Goal: Task Accomplishment & Management: Manage account settings

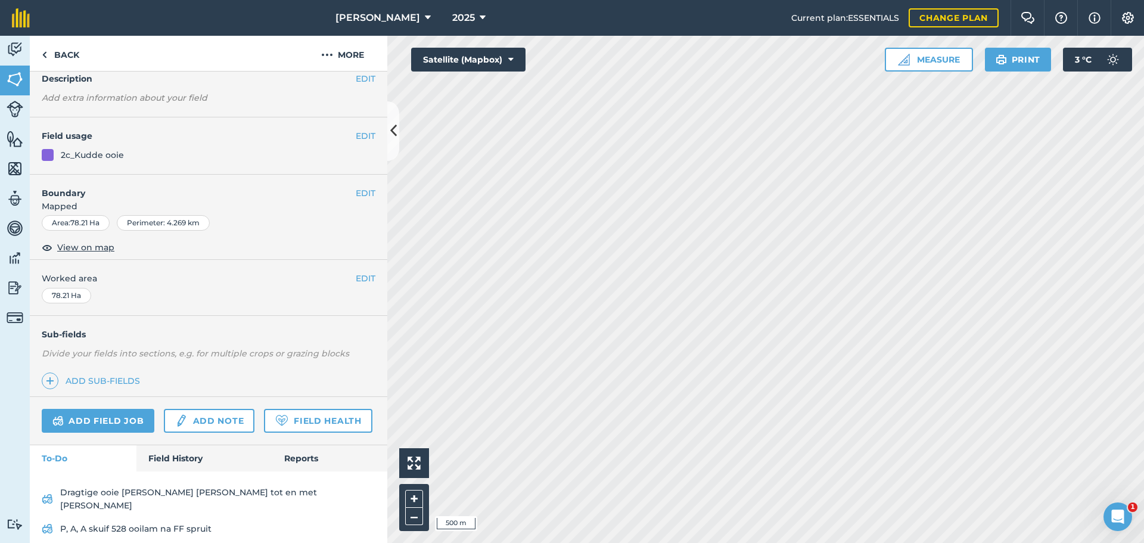
scroll to position [86, 0]
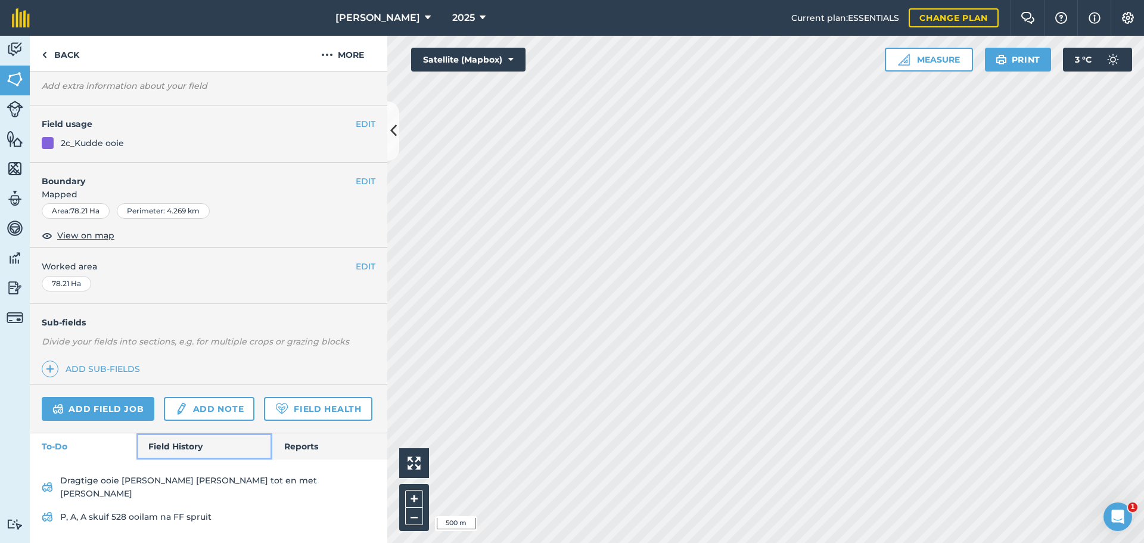
click at [170, 454] on link "Field History" at bounding box center [203, 446] width 135 height 26
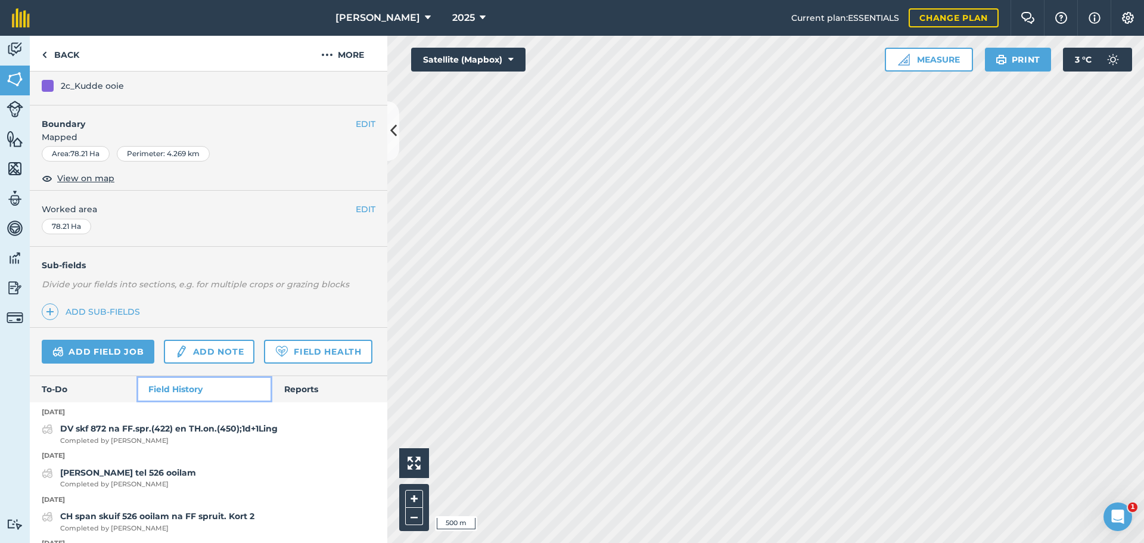
scroll to position [122, 0]
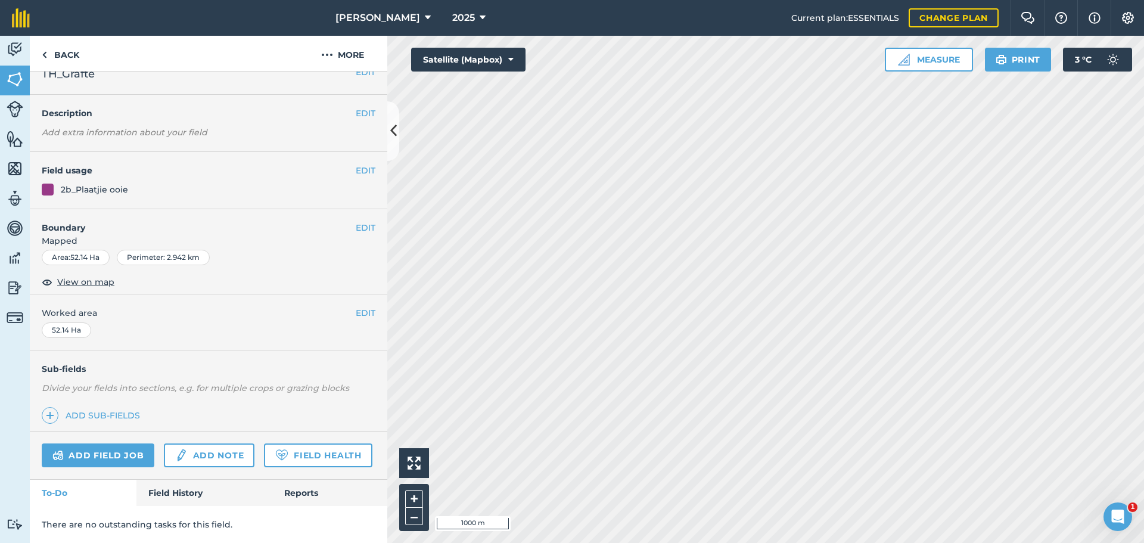
scroll to position [51, 0]
click at [105, 443] on link "Add field job" at bounding box center [98, 455] width 113 height 24
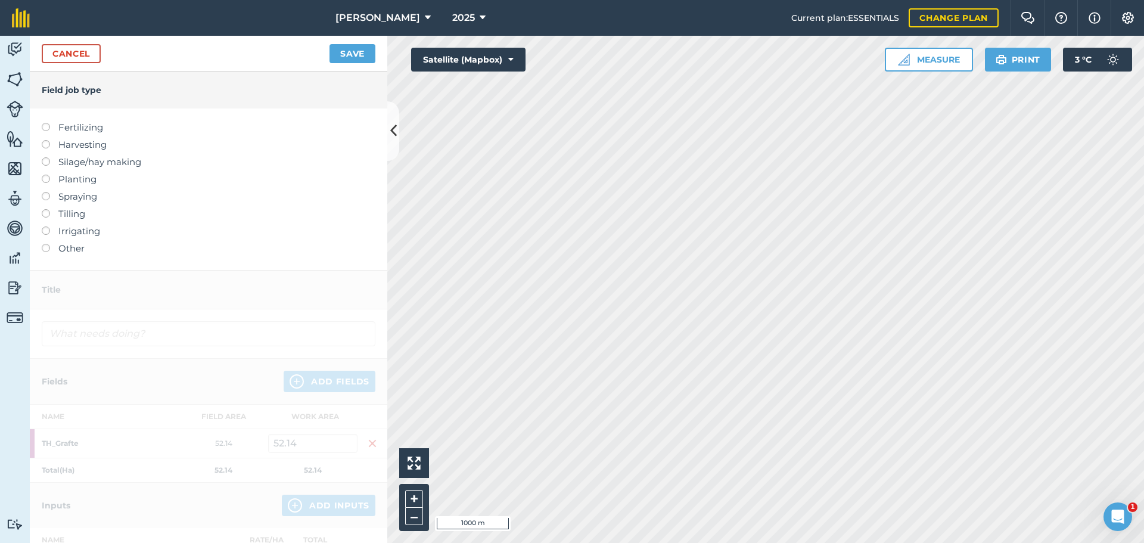
click at [50, 250] on label "Other" at bounding box center [209, 248] width 334 height 14
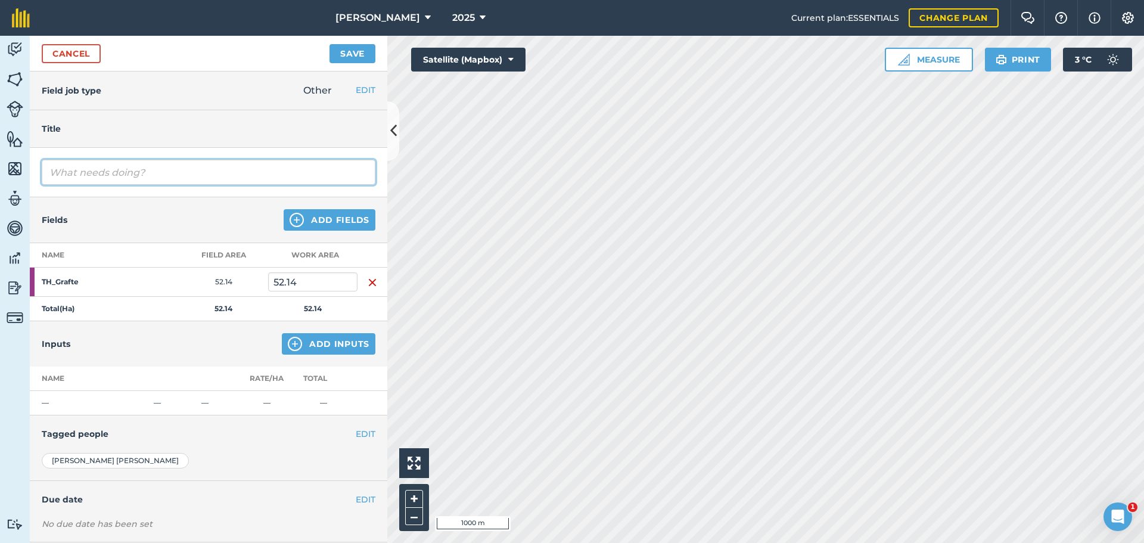
click at [163, 180] on input "text" at bounding box center [209, 172] width 334 height 25
drag, startPoint x: 161, startPoint y: 174, endPoint x: 243, endPoint y: 162, distance: 83.2
click at [247, 160] on input "Nego en [PERSON_NAME] skuif 247 ooie en [PERSON_NAME]" at bounding box center [209, 172] width 334 height 25
drag, startPoint x: 262, startPoint y: 173, endPoint x: 162, endPoint y: 175, distance: 100.1
click at [161, 175] on input "Nego en [PERSON_NAME] skuif 247 ooie en [PERSON_NAME]" at bounding box center [209, 172] width 334 height 25
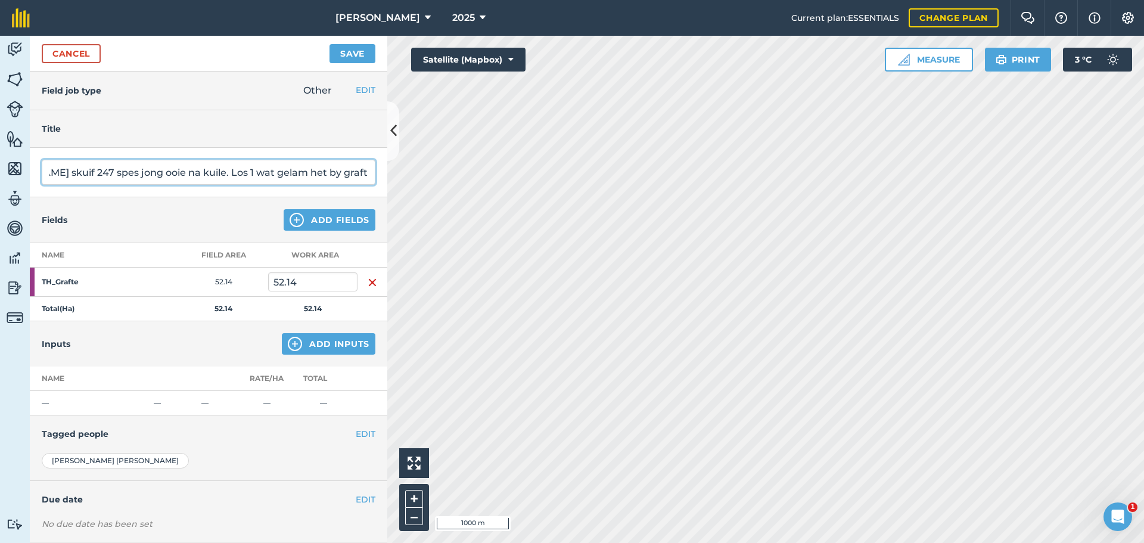
scroll to position [0, 117]
type input "Nego en [PERSON_NAME] skuif 247 spes jong ooie na kuile. Los 1 wat gelam het by…"
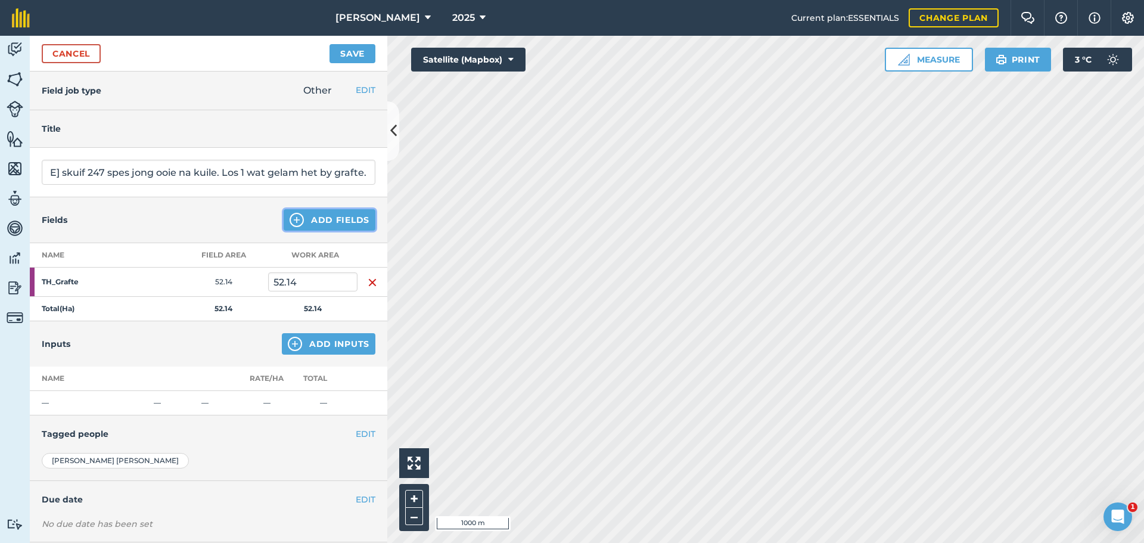
click at [334, 222] on button "Add Fields" at bounding box center [330, 219] width 92 height 21
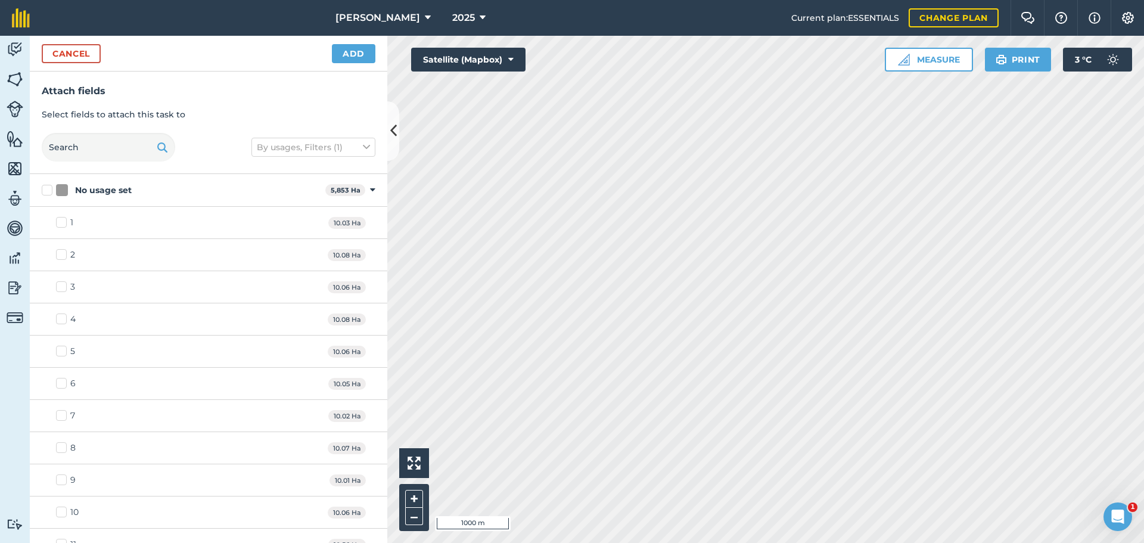
scroll to position [0, 0]
checkbox input "true"
click at [349, 53] on button "Add" at bounding box center [354, 53] width 44 height 19
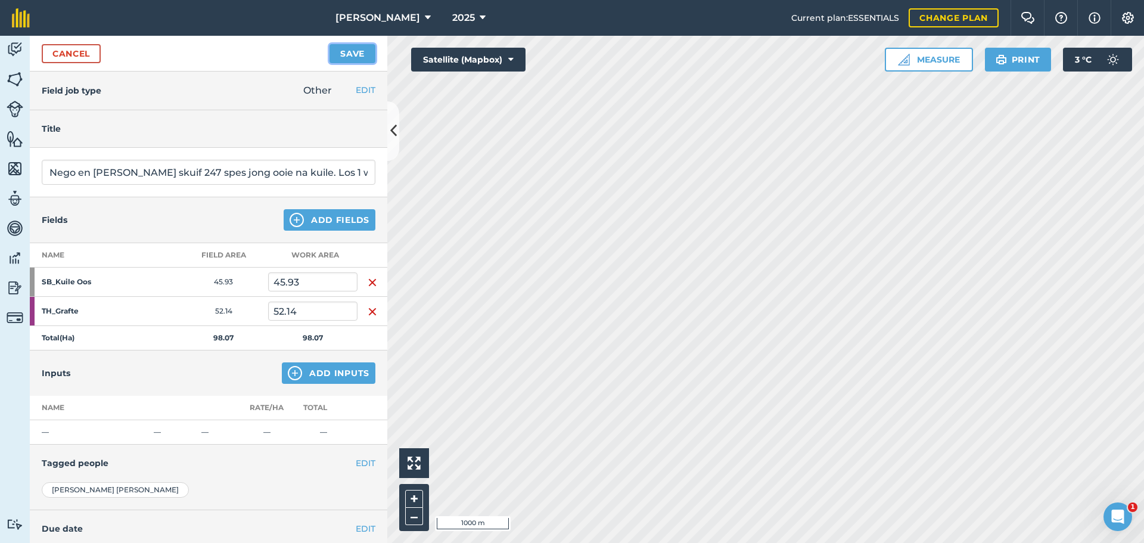
click at [344, 51] on button "Save" at bounding box center [353, 53] width 46 height 19
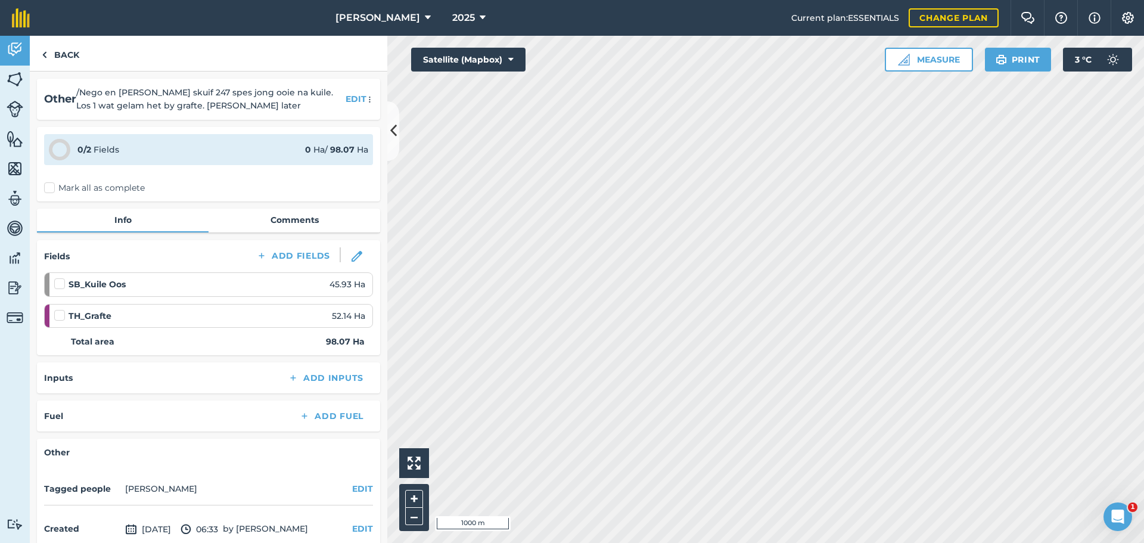
click at [48, 187] on label "Mark all as complete" at bounding box center [94, 188] width 101 height 13
click at [48, 187] on input "Mark all as complete" at bounding box center [48, 186] width 8 height 8
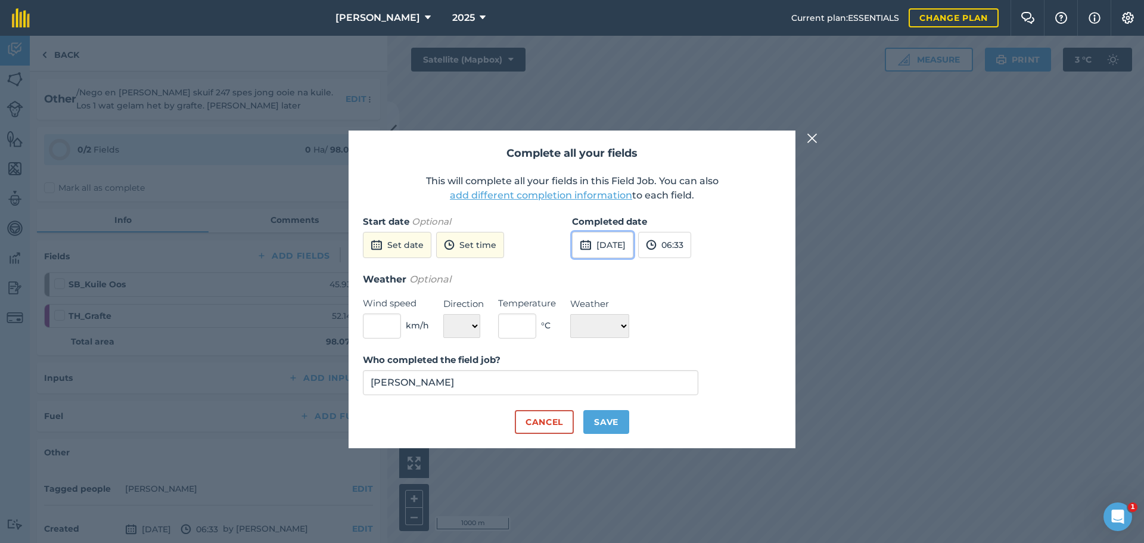
click at [626, 240] on button "[DATE]" at bounding box center [602, 245] width 61 height 26
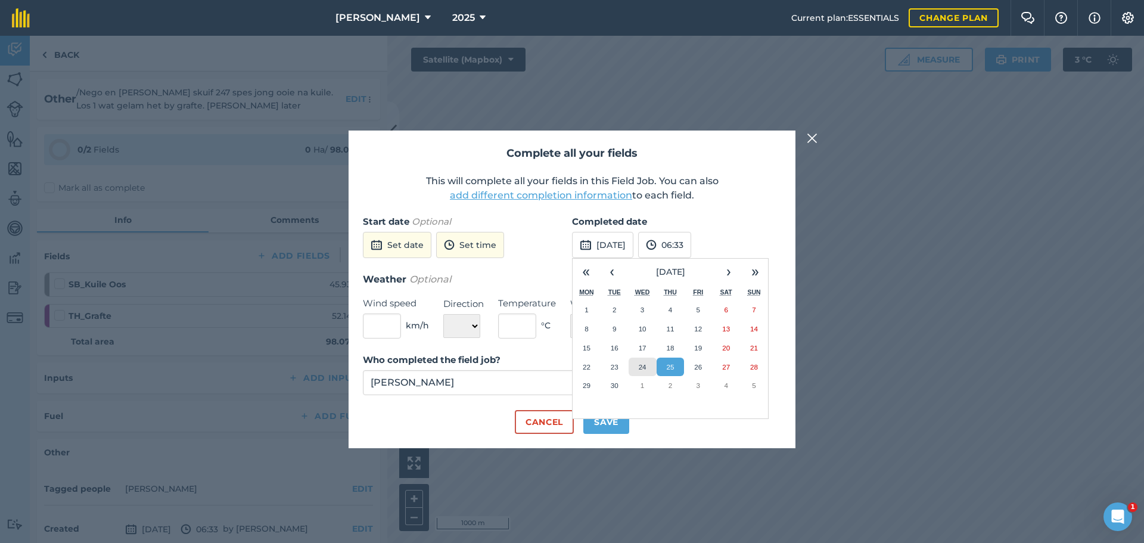
click at [641, 361] on button "24" at bounding box center [643, 367] width 28 height 19
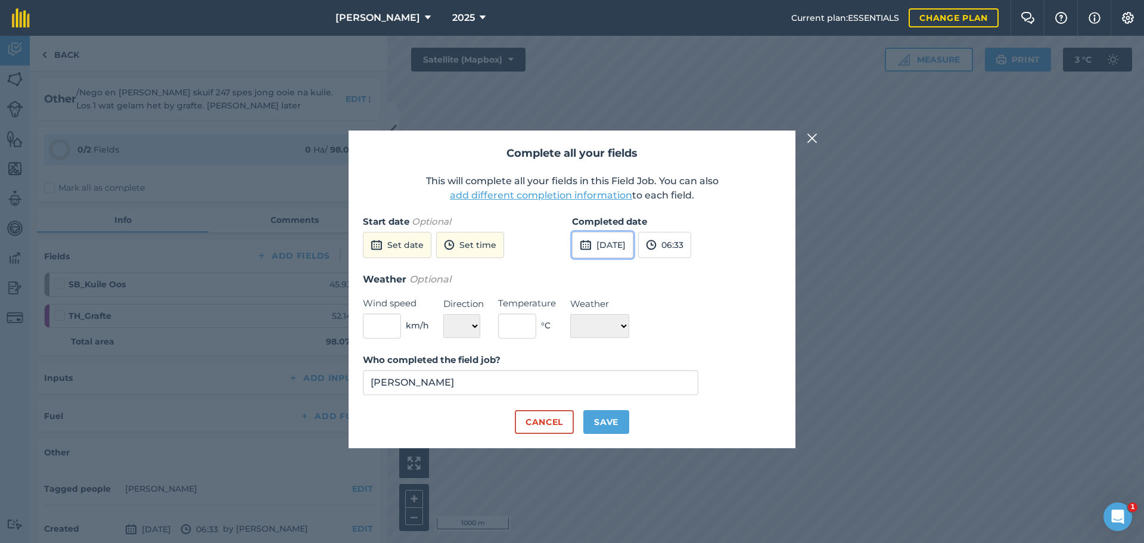
click at [634, 240] on button "[DATE]" at bounding box center [602, 245] width 61 height 26
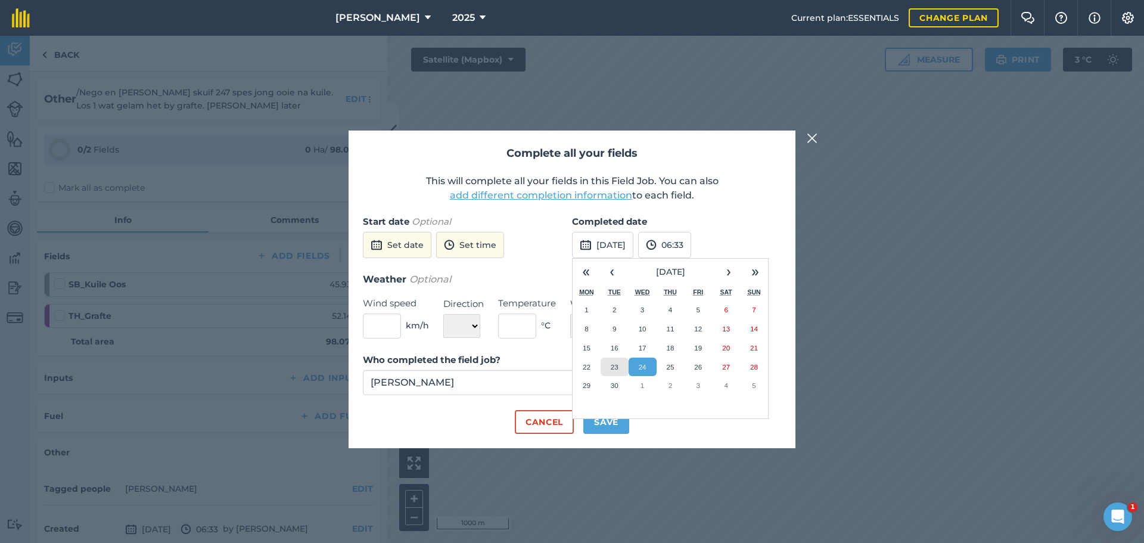
click at [623, 367] on button "23" at bounding box center [615, 367] width 28 height 19
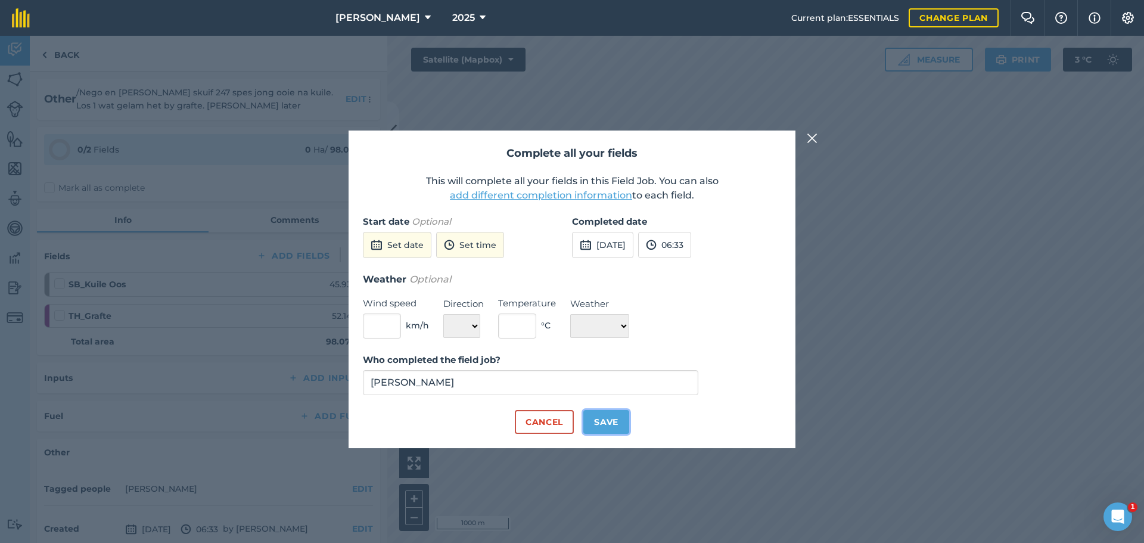
click at [604, 420] on button "Save" at bounding box center [606, 422] width 46 height 24
checkbox input "true"
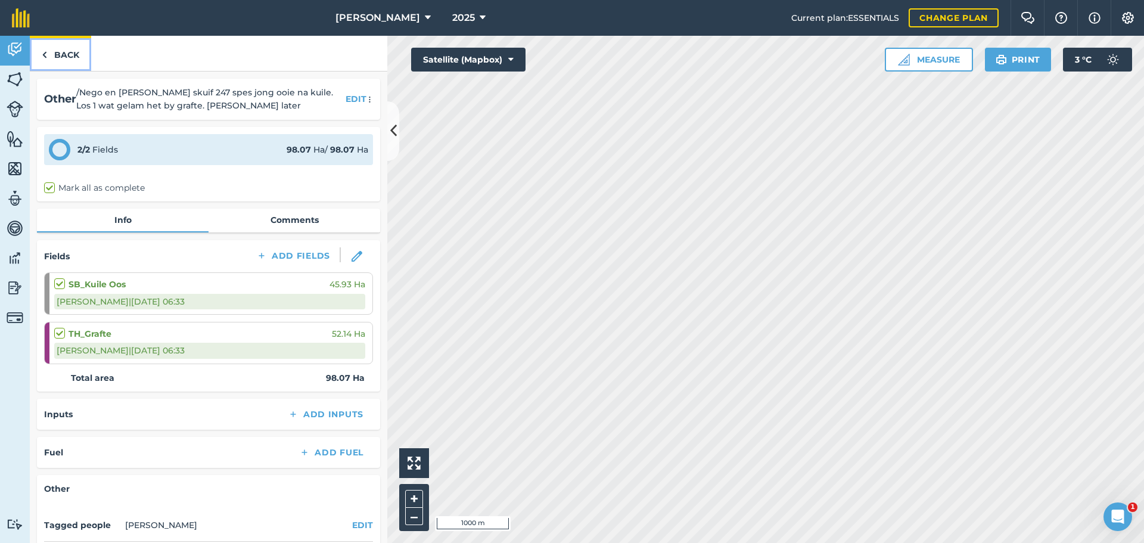
click at [52, 60] on link "Back" at bounding box center [60, 53] width 61 height 35
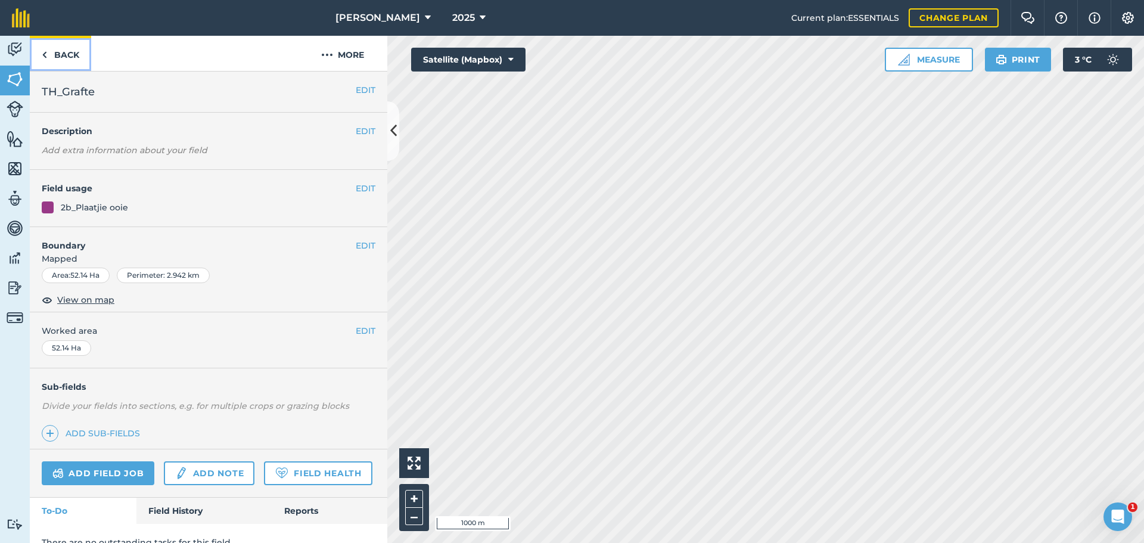
click at [44, 54] on img at bounding box center [44, 55] width 5 height 14
click at [356, 187] on button "EDIT" at bounding box center [366, 188] width 20 height 13
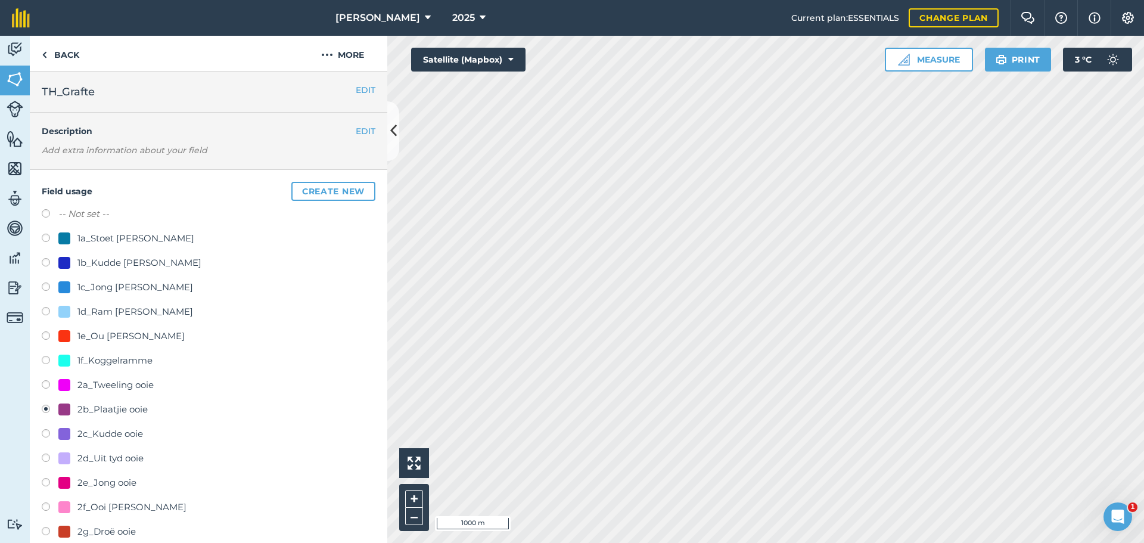
click at [46, 213] on label at bounding box center [50, 215] width 17 height 12
radio input "true"
radio input "false"
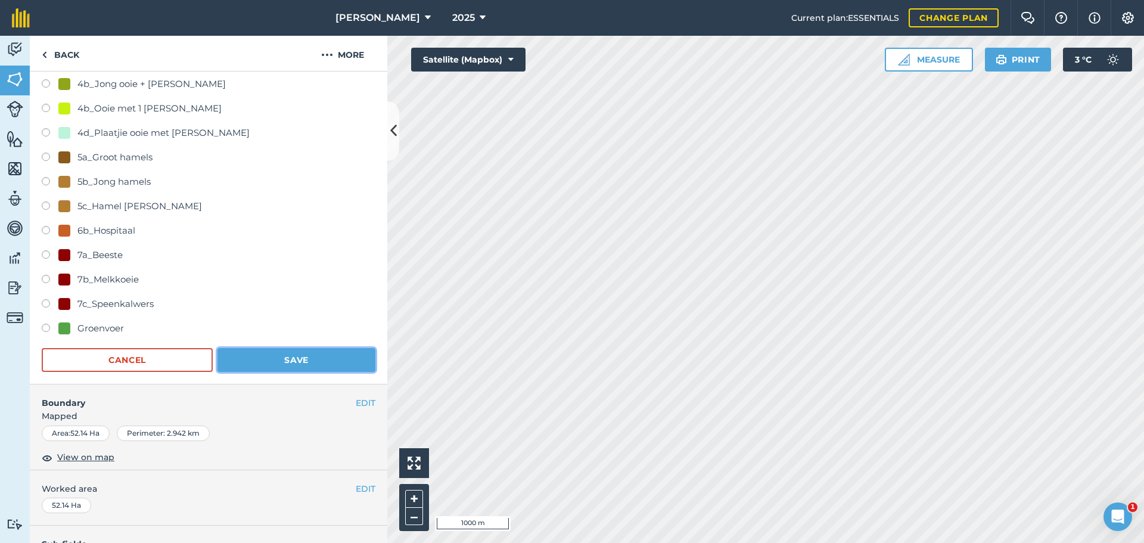
click at [288, 369] on button "Save" at bounding box center [297, 360] width 158 height 24
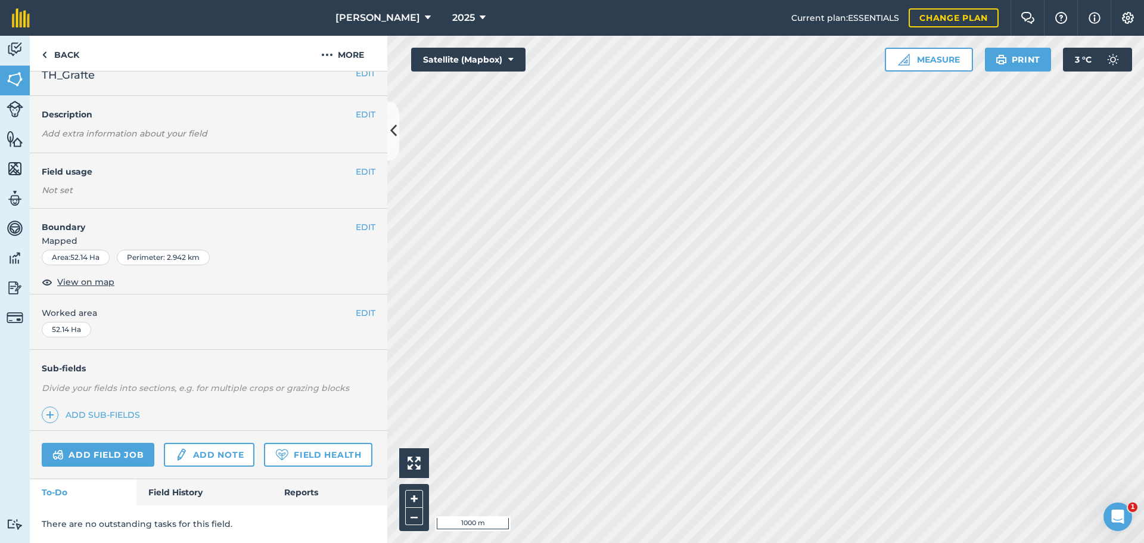
scroll to position [50, 0]
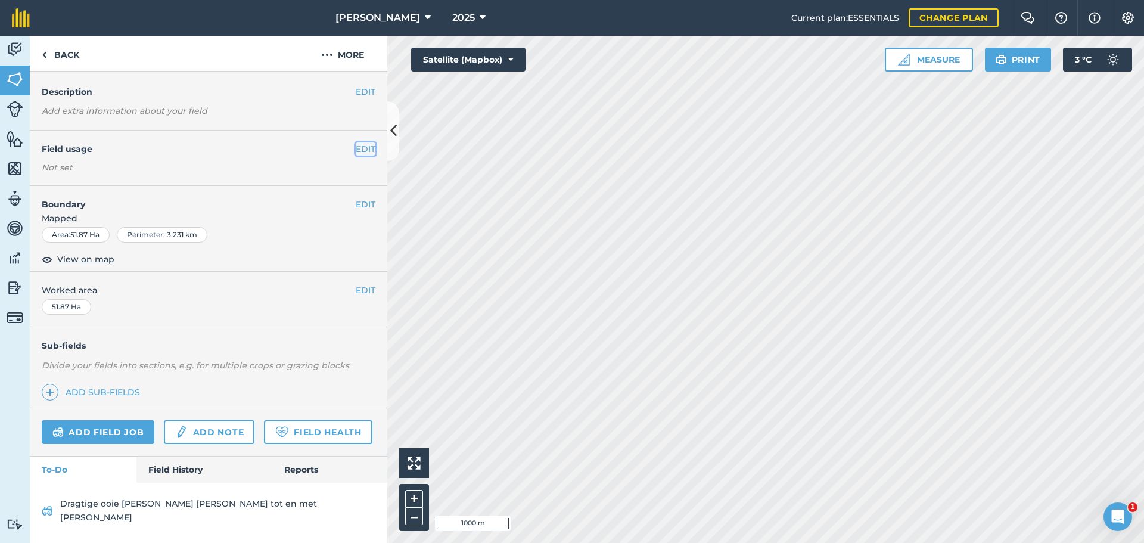
click at [359, 142] on button "EDIT" at bounding box center [366, 148] width 20 height 13
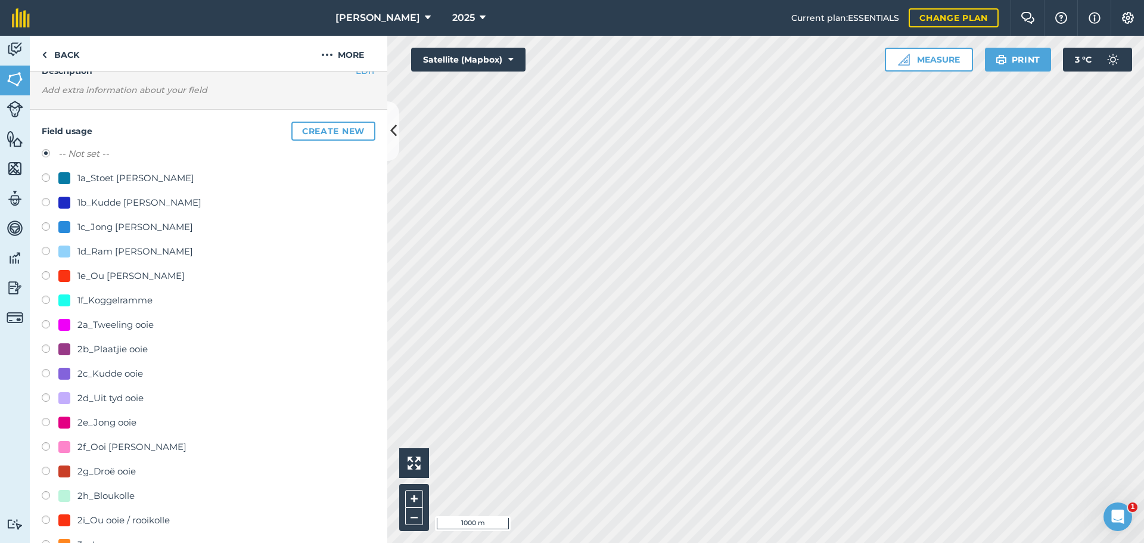
click at [48, 352] on label at bounding box center [50, 350] width 17 height 12
radio input "true"
radio input "false"
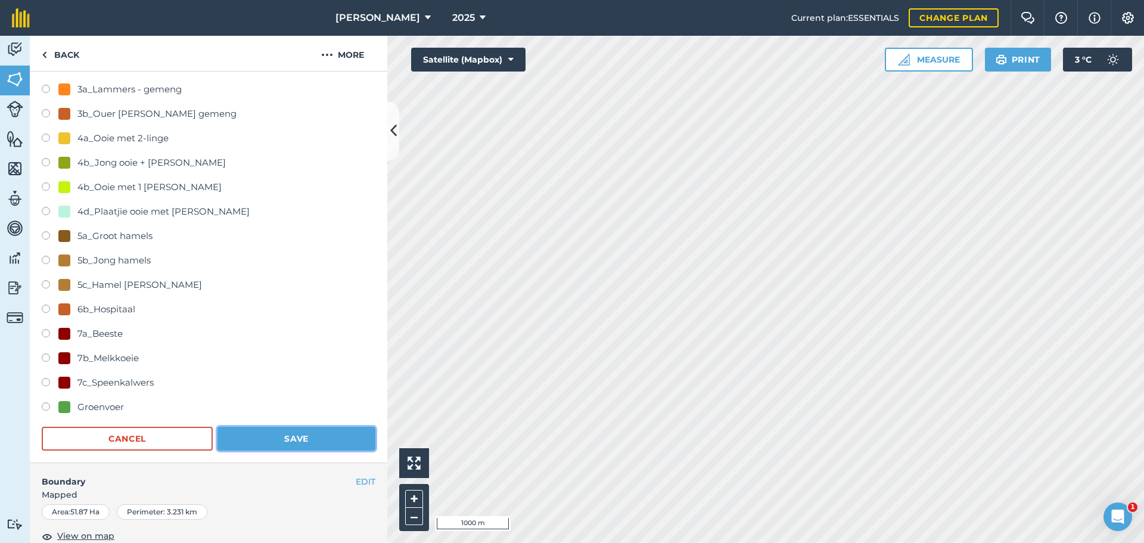
click at [288, 443] on button "Save" at bounding box center [297, 439] width 158 height 24
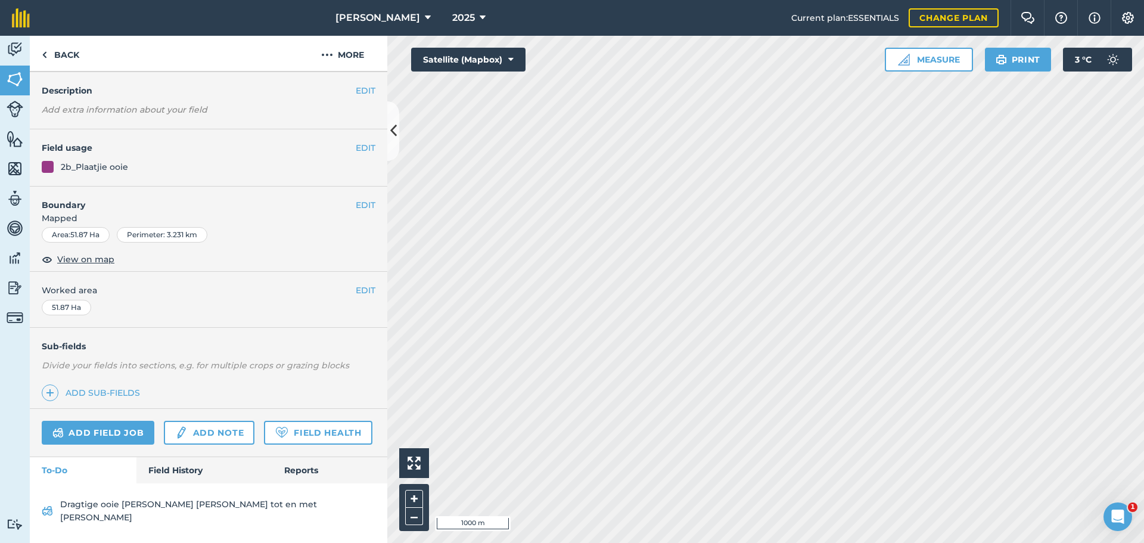
scroll to position [62, 0]
click at [61, 56] on link "Back" at bounding box center [60, 53] width 61 height 35
click at [356, 142] on button "EDIT" at bounding box center [366, 148] width 20 height 13
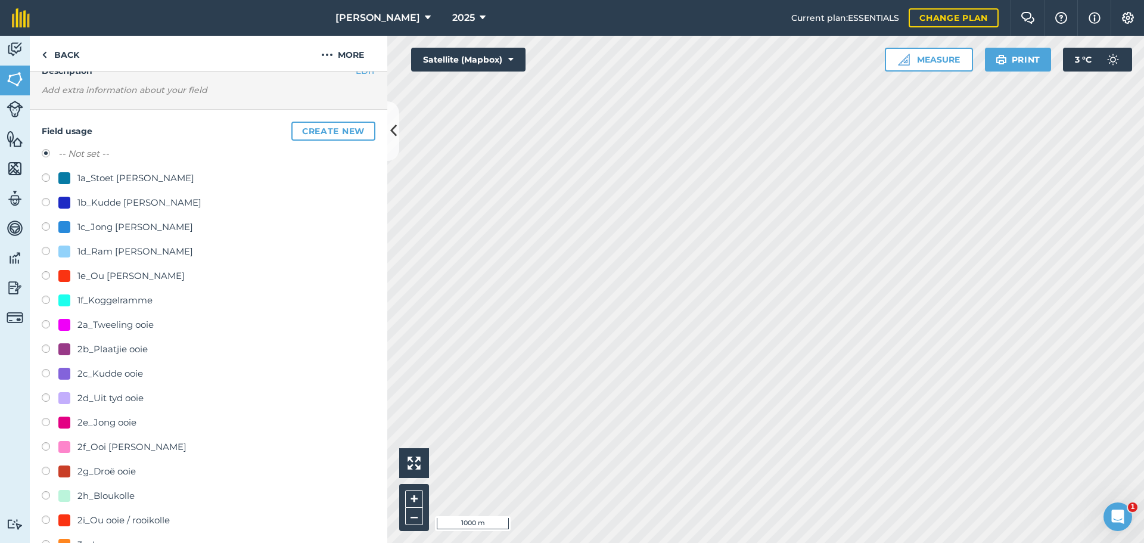
click at [45, 349] on label at bounding box center [50, 350] width 17 height 12
radio input "true"
radio input "false"
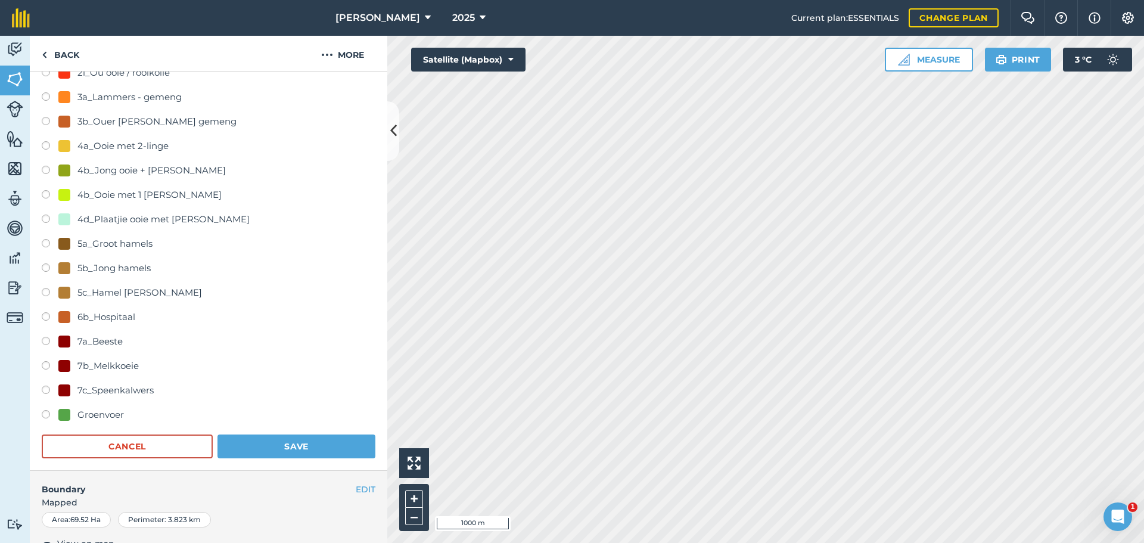
click at [265, 459] on div "Field usage Create new -- Not set -- 1a_Stoet [PERSON_NAME] 1b_Kudde [PERSON_NA…" at bounding box center [209, 66] width 358 height 809
click at [266, 452] on button "Save" at bounding box center [297, 444] width 158 height 24
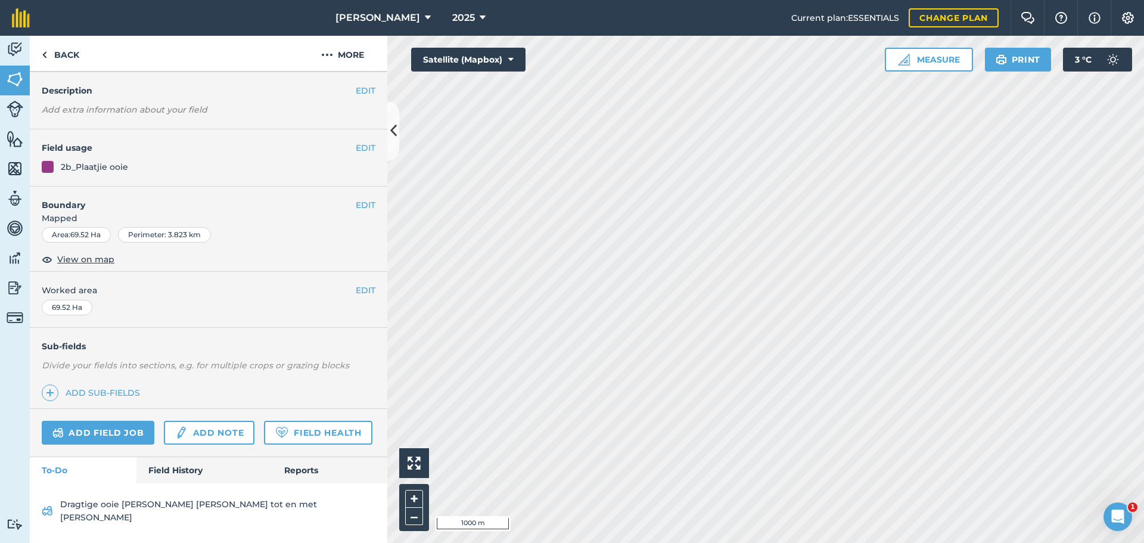
scroll to position [62, 0]
click at [54, 48] on link "Back" at bounding box center [60, 53] width 61 height 35
click at [50, 57] on link "Back" at bounding box center [60, 53] width 61 height 35
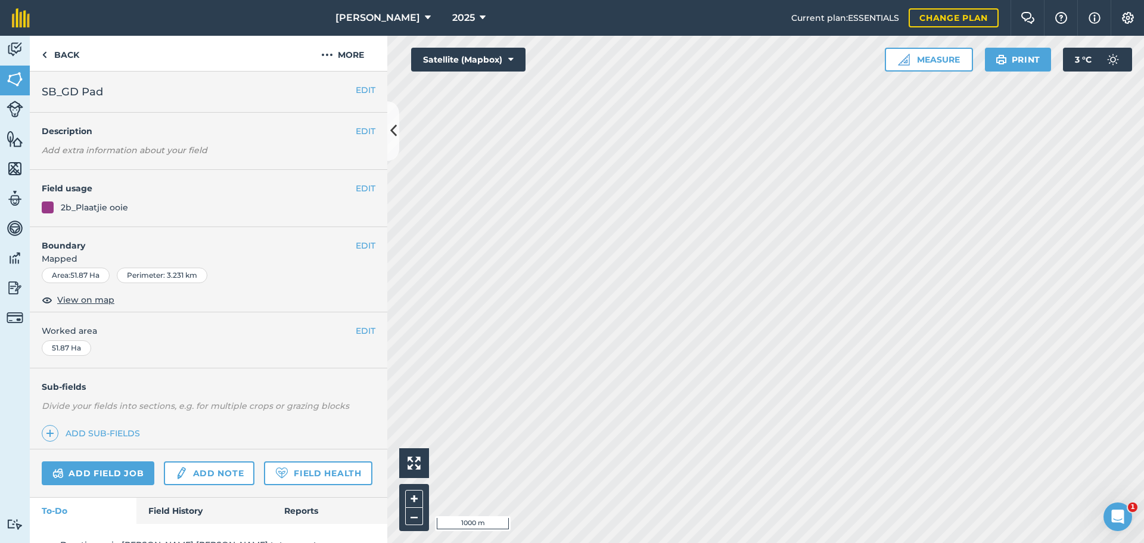
click at [353, 180] on div "EDIT Field usage 2b_Plaatjie ooie" at bounding box center [209, 198] width 358 height 57
click at [356, 185] on button "EDIT" at bounding box center [366, 188] width 20 height 13
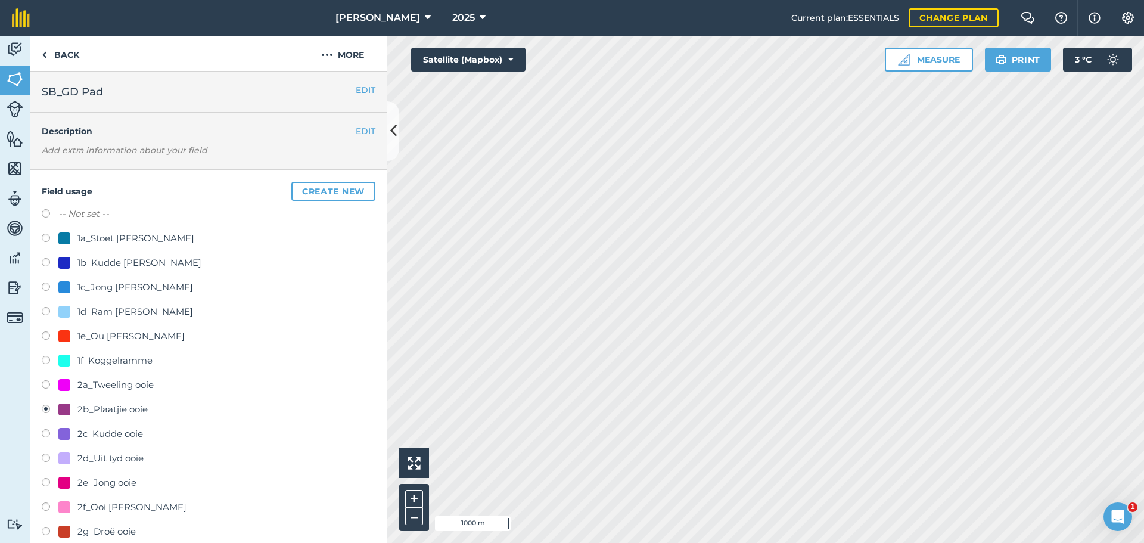
click at [47, 213] on label at bounding box center [50, 215] width 17 height 12
radio input "true"
radio input "false"
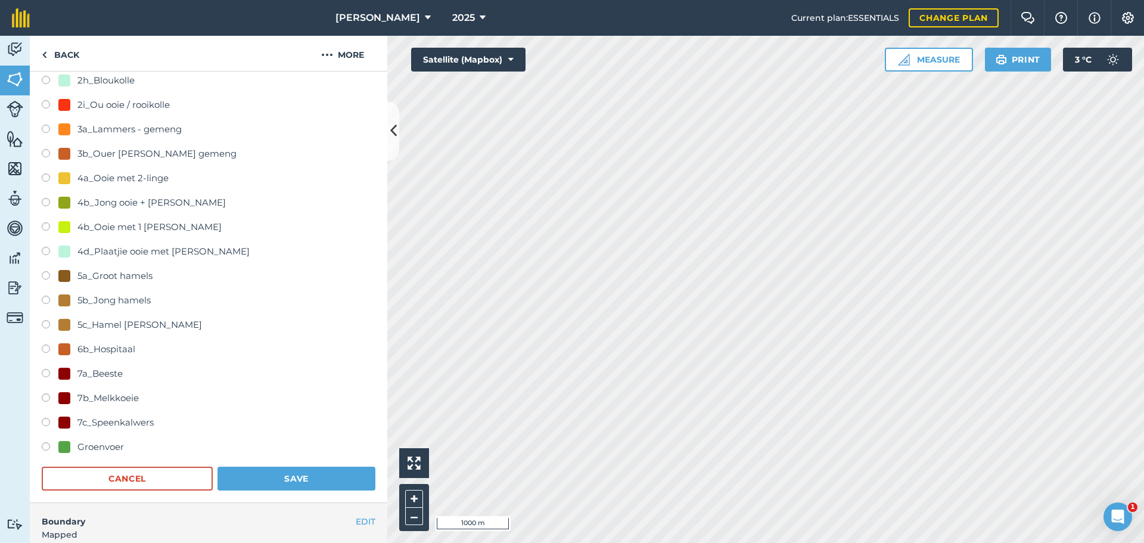
scroll to position [476, 0]
click at [288, 470] on button "Save" at bounding box center [297, 478] width 158 height 24
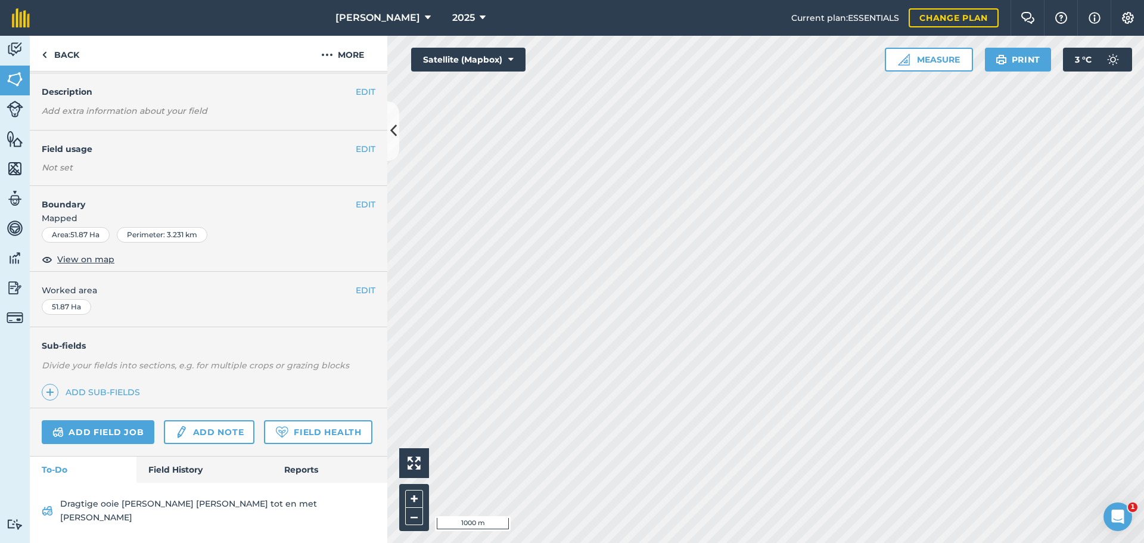
scroll to position [60, 0]
click at [93, 421] on link "Add field job" at bounding box center [98, 433] width 113 height 24
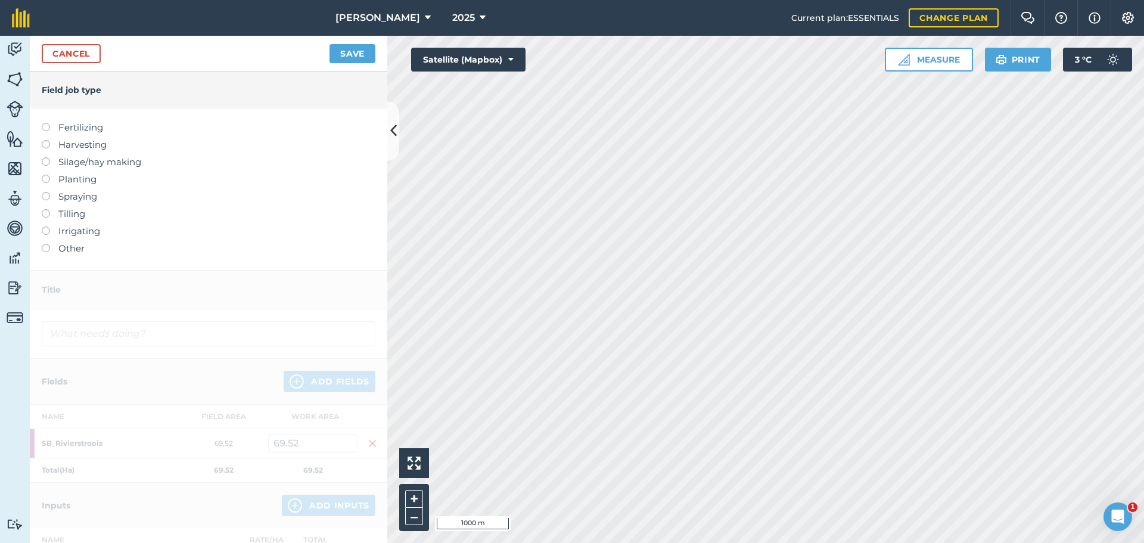
click at [48, 244] on label at bounding box center [50, 244] width 17 height 0
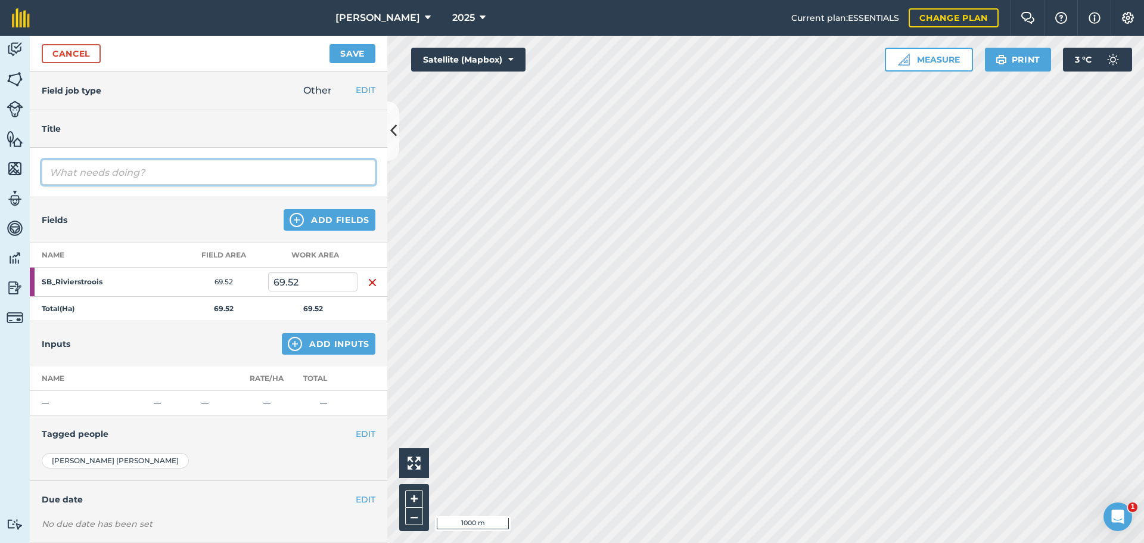
click at [117, 178] on input "text" at bounding box center [209, 172] width 334 height 25
click at [293, 175] on input "[PERSON_NAME] skuif 246 spes jong ooie na rivier stroois. Nog 1 gelam na" at bounding box center [209, 172] width 334 height 25
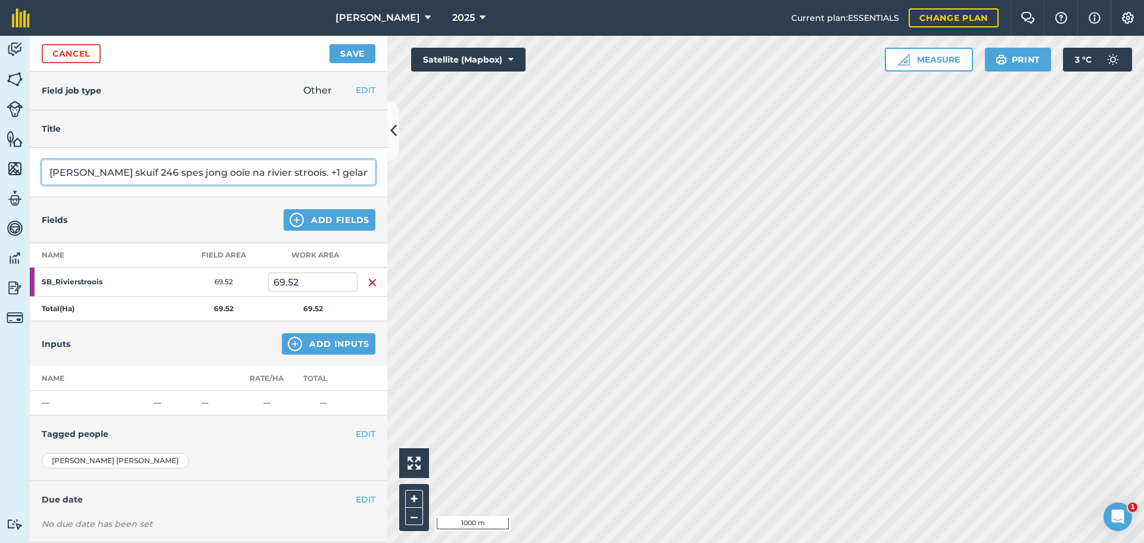
click at [363, 174] on input "[PERSON_NAME] skuif 246 spes jong ooie na rivier stroois. +1 gelam na" at bounding box center [209, 172] width 334 height 25
type input "[PERSON_NAME] skuif 246 spes jong ooie na rivier stroois. +1 gelam [PERSON_NAME…"
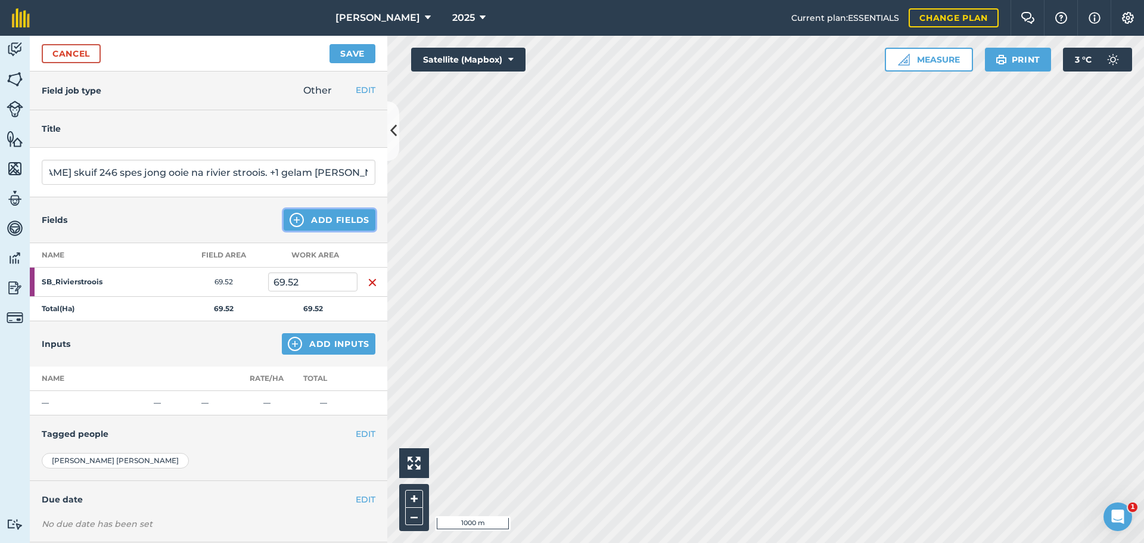
scroll to position [0, 0]
click at [336, 220] on button "Add Fields" at bounding box center [330, 219] width 92 height 21
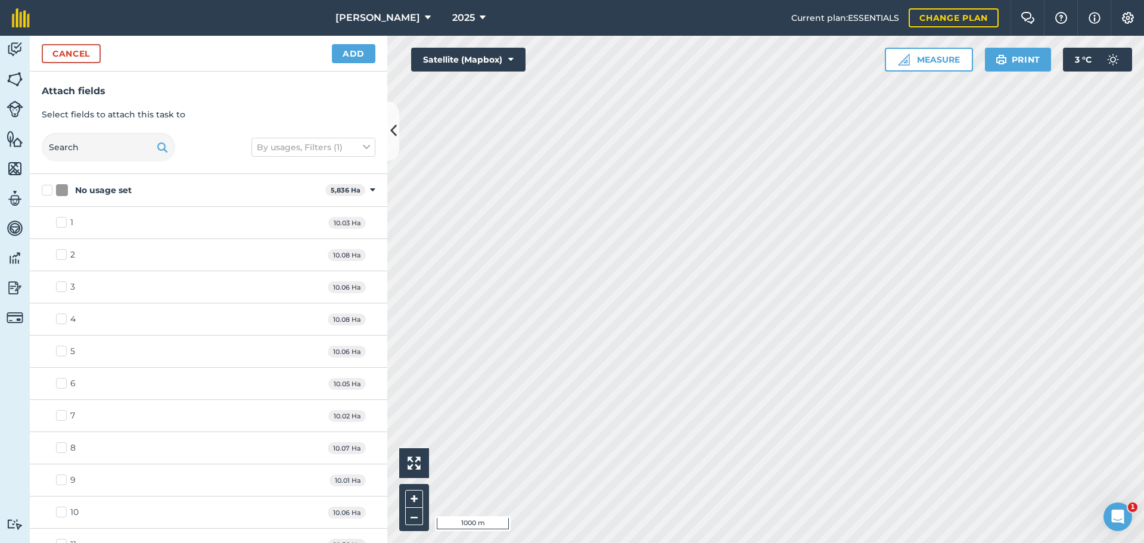
checkbox input "true"
drag, startPoint x: 364, startPoint y: 57, endPoint x: 342, endPoint y: 55, distance: 22.2
click at [342, 55] on button "Add" at bounding box center [354, 53] width 44 height 19
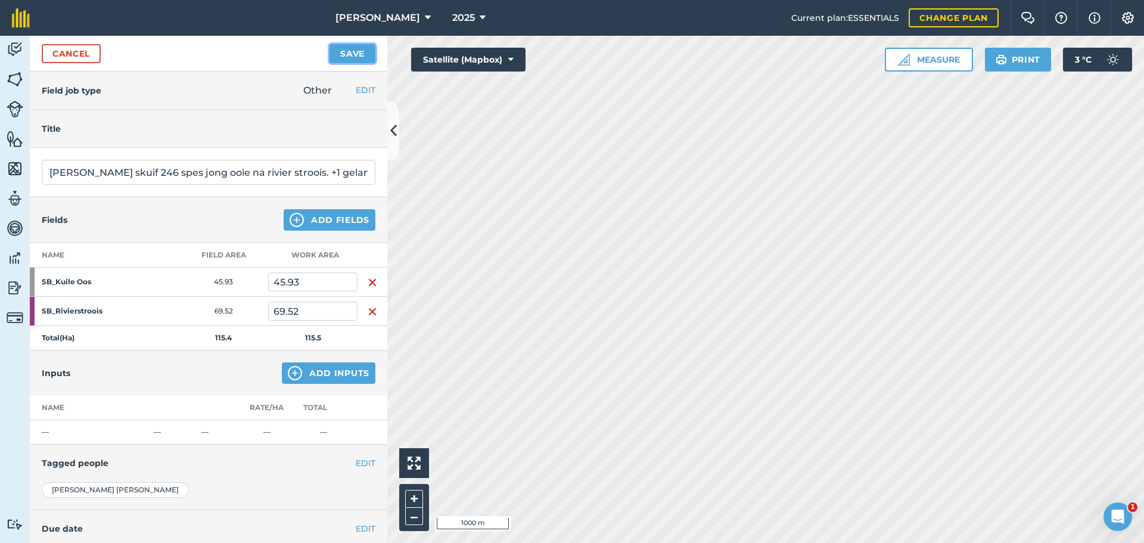
click at [345, 58] on button "Save" at bounding box center [353, 53] width 46 height 19
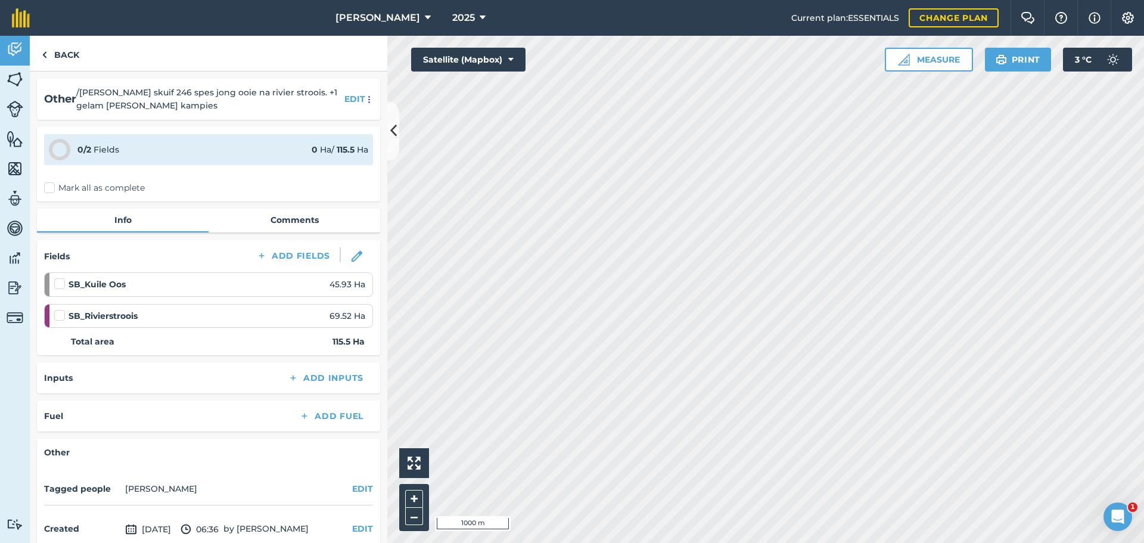
click at [50, 185] on label "Mark all as complete" at bounding box center [94, 188] width 101 height 13
click at [50, 185] on input "Mark all as complete" at bounding box center [48, 186] width 8 height 8
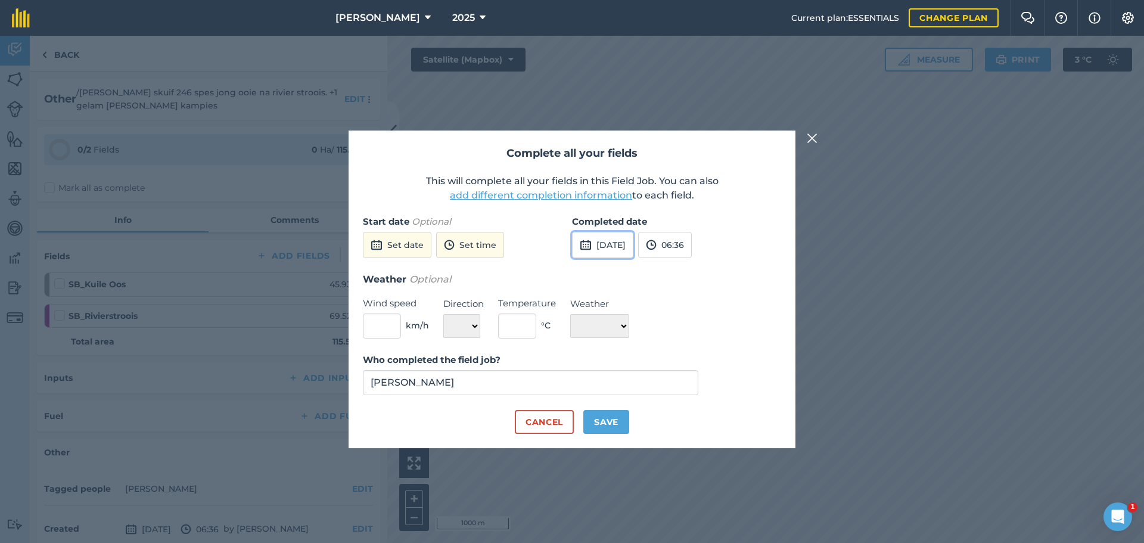
click at [605, 234] on button "[DATE]" at bounding box center [602, 245] width 61 height 26
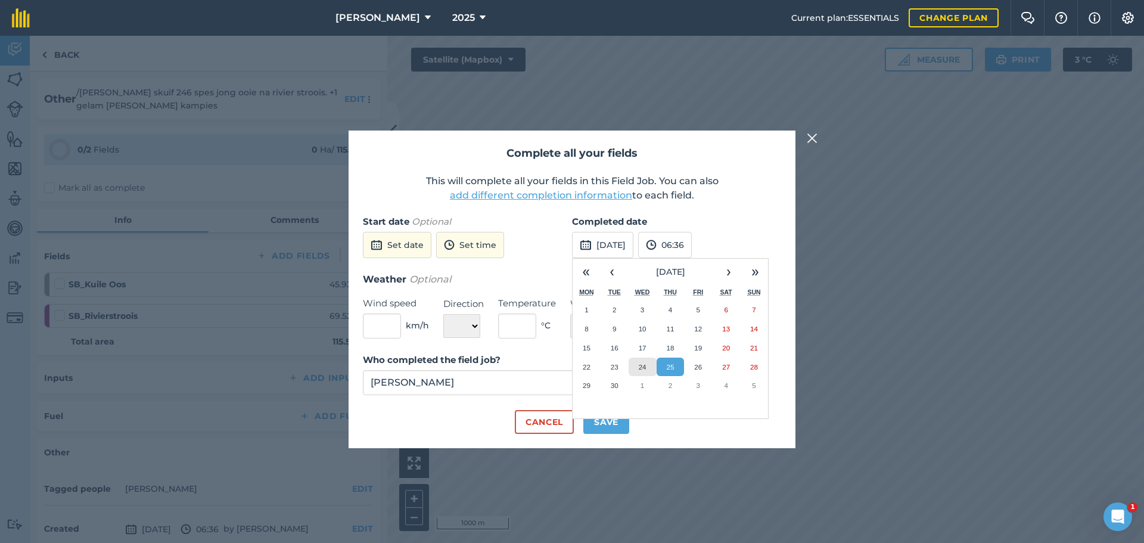
click at [649, 370] on button "24" at bounding box center [643, 367] width 28 height 19
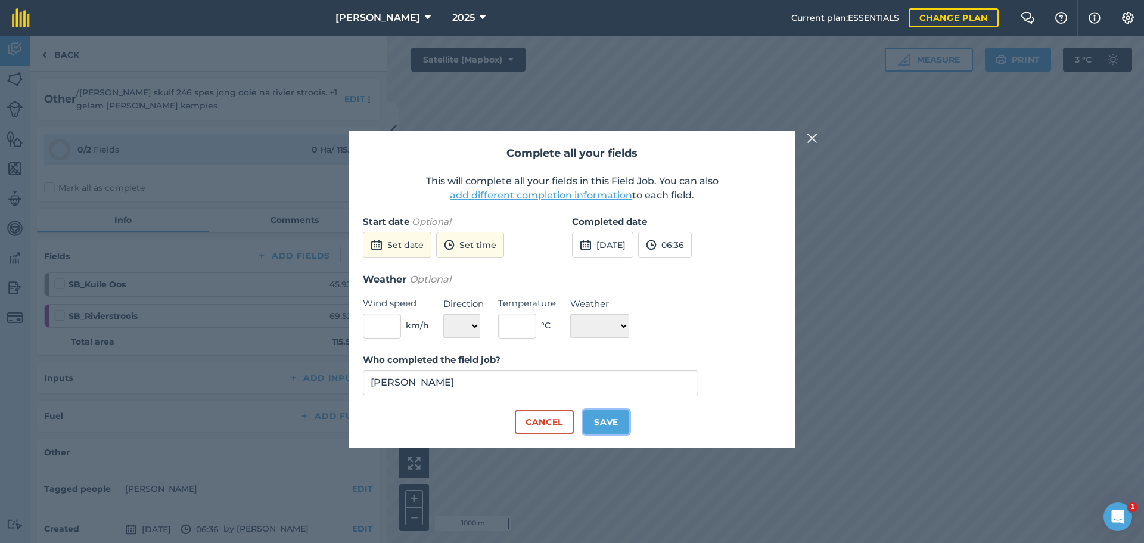
click at [606, 415] on button "Save" at bounding box center [606, 422] width 46 height 24
checkbox input "true"
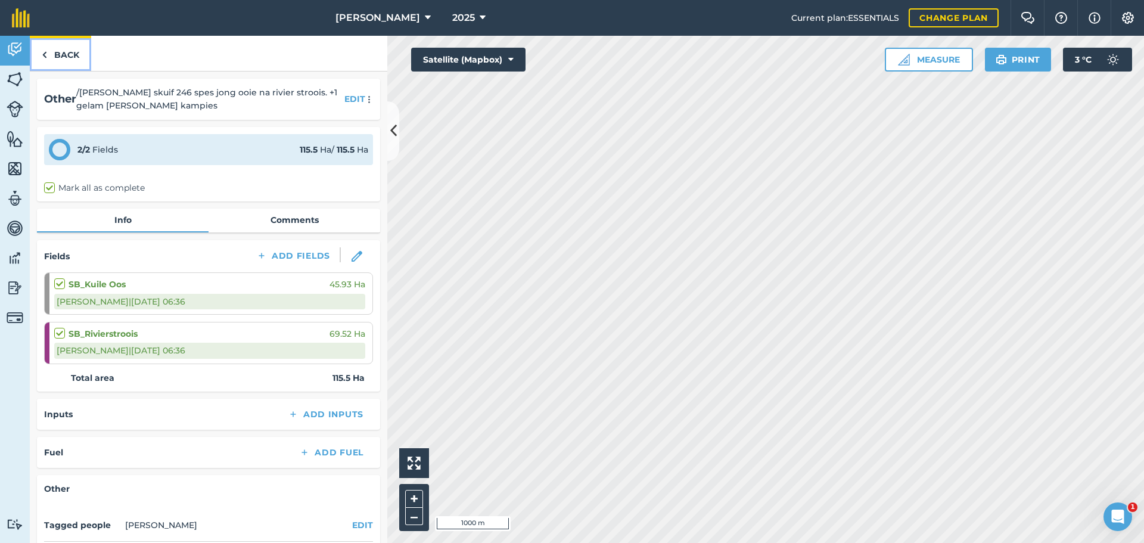
click at [48, 55] on link "Back" at bounding box center [60, 53] width 61 height 35
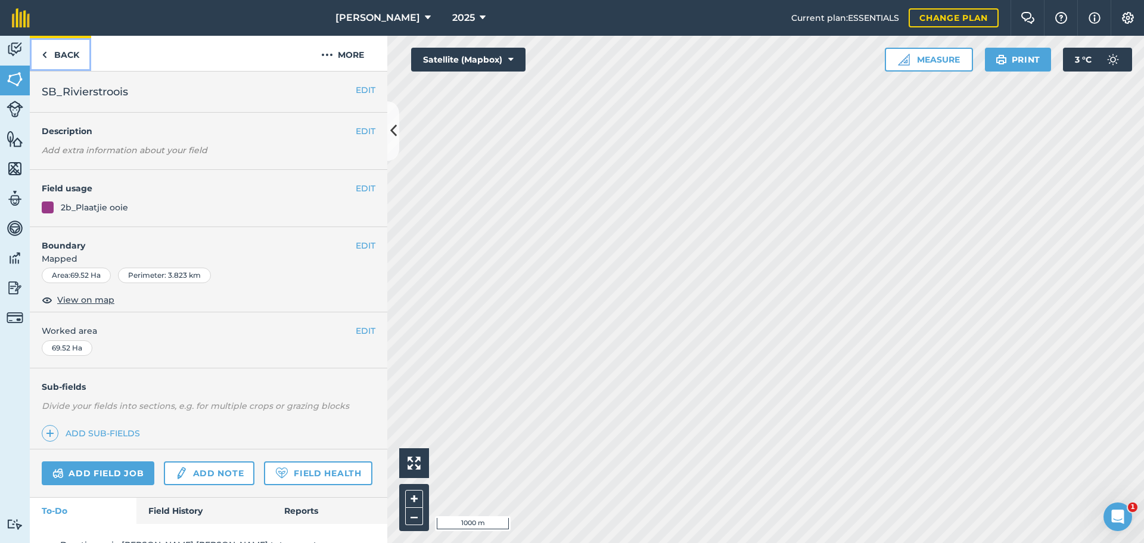
click at [47, 56] on link "Back" at bounding box center [60, 53] width 61 height 35
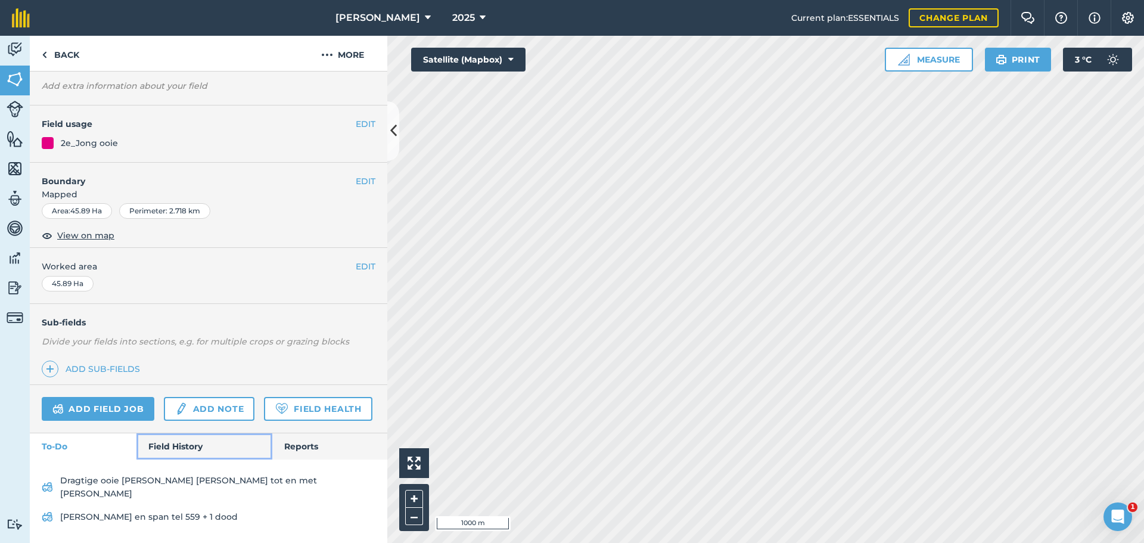
click at [169, 458] on link "Field History" at bounding box center [203, 446] width 135 height 26
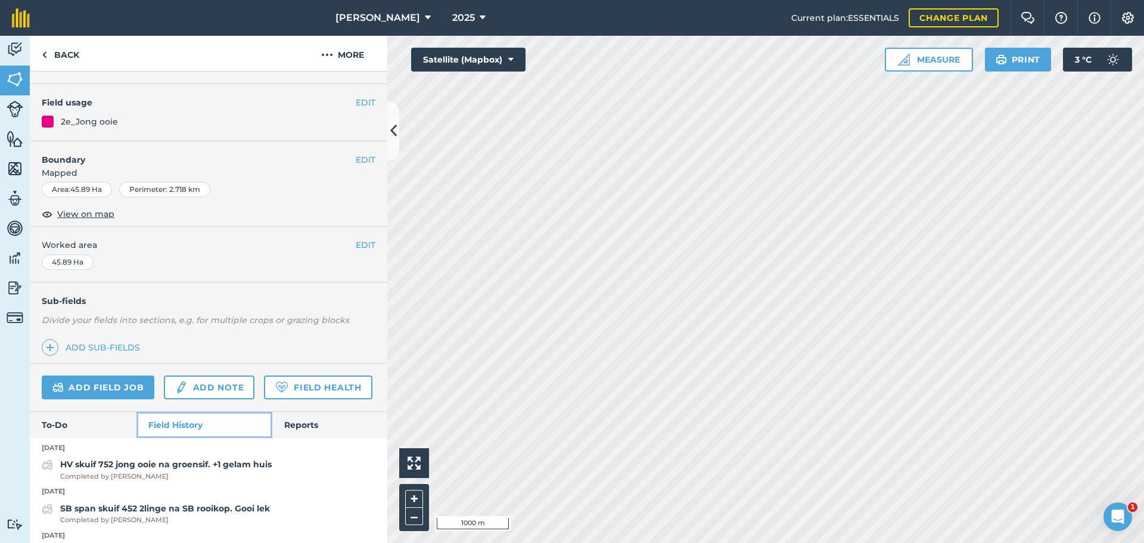
scroll to position [86, 0]
click at [110, 386] on link "Add field job" at bounding box center [98, 387] width 113 height 24
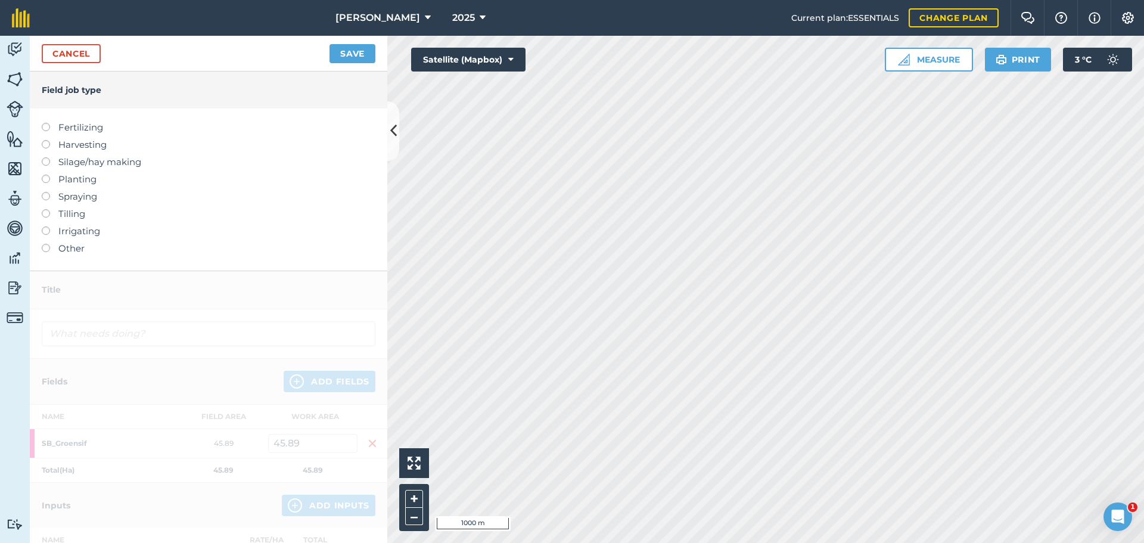
click at [43, 244] on label at bounding box center [50, 244] width 17 height 0
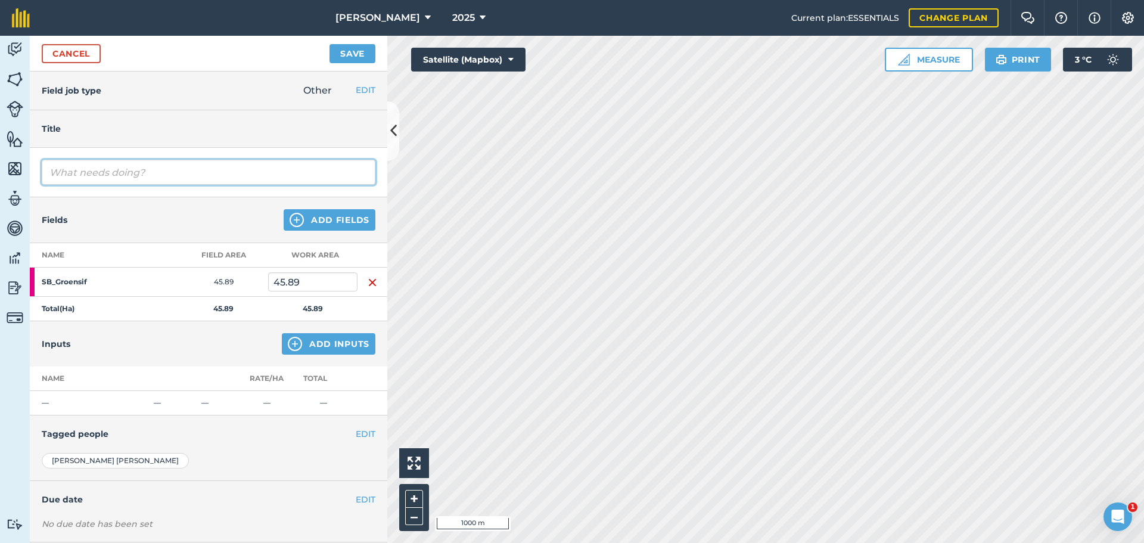
click at [88, 177] on input "text" at bounding box center [209, 172] width 334 height 25
click at [132, 173] on input "[PERSON_NAME] en [PERSON_NAME] 355 [PERSON_NAME] uiers na gro" at bounding box center [209, 172] width 334 height 25
click at [260, 171] on input "[PERSON_NAME] en [PERSON_NAME]: 355 [PERSON_NAME] uiers na gro" at bounding box center [209, 172] width 334 height 25
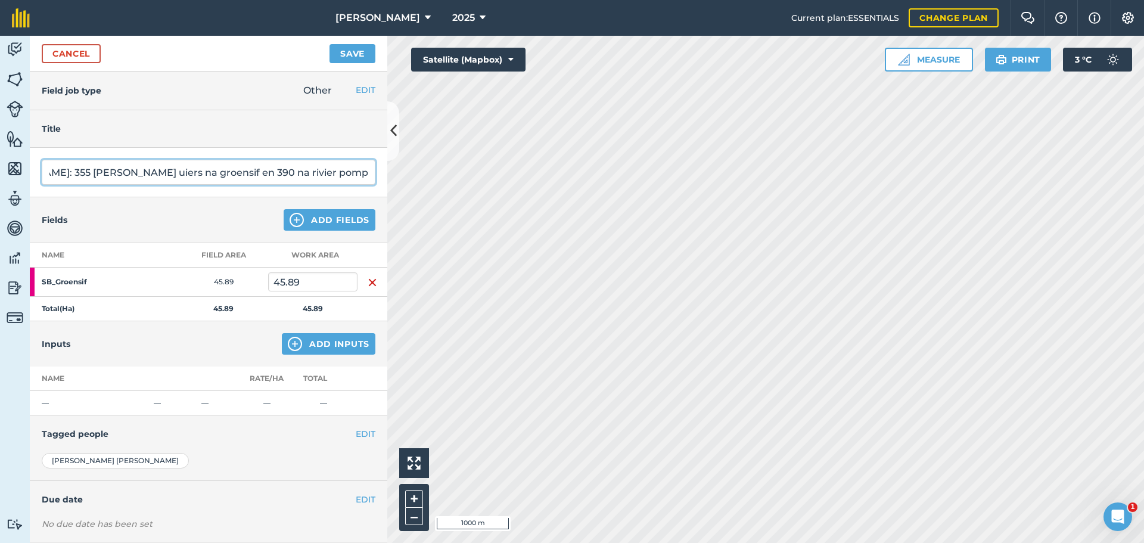
type input "[PERSON_NAME] en [PERSON_NAME]: 355 [PERSON_NAME] uiers na groensif en 390 na r…"
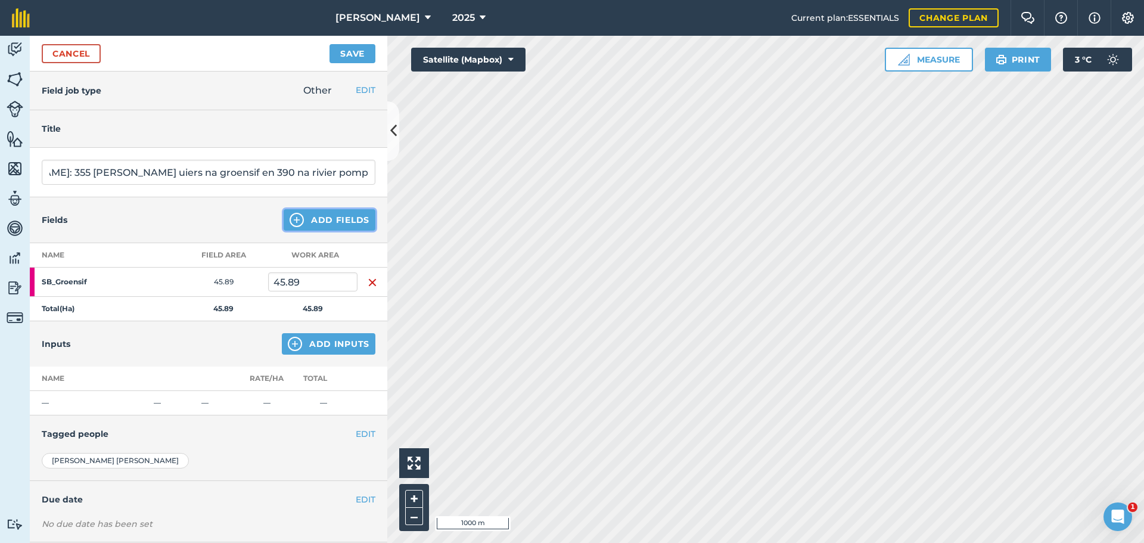
scroll to position [0, 0]
click at [334, 216] on button "Add Fields" at bounding box center [330, 219] width 92 height 21
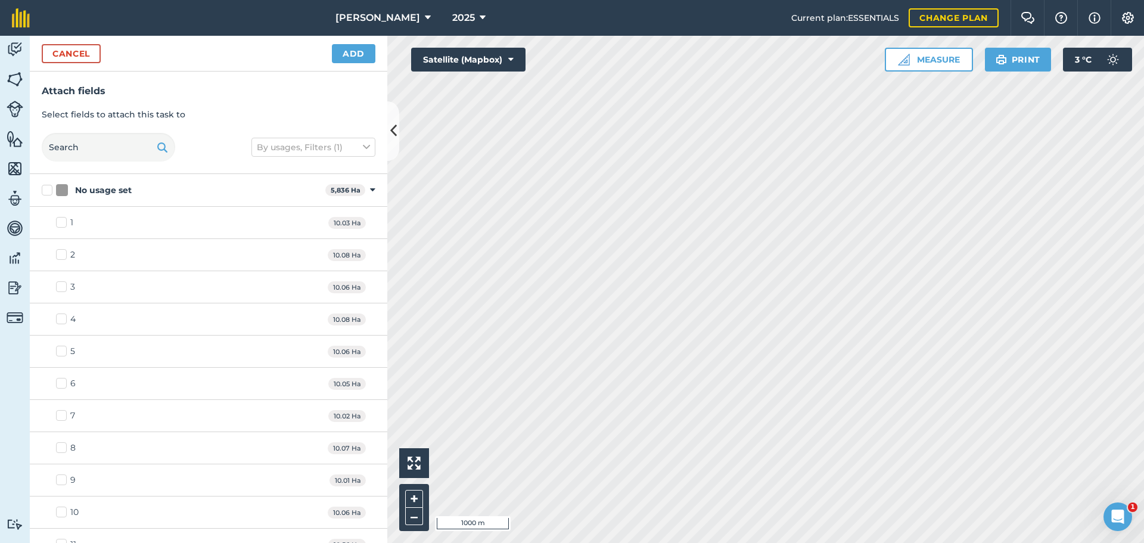
checkbox input "true"
click at [347, 50] on button "Add" at bounding box center [354, 53] width 44 height 19
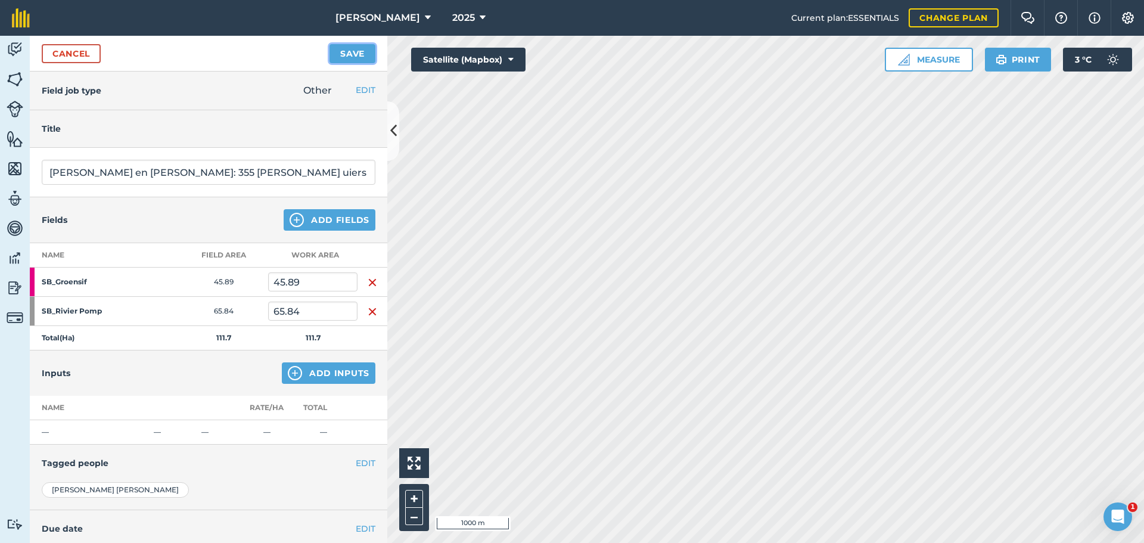
click at [352, 57] on button "Save" at bounding box center [353, 53] width 46 height 19
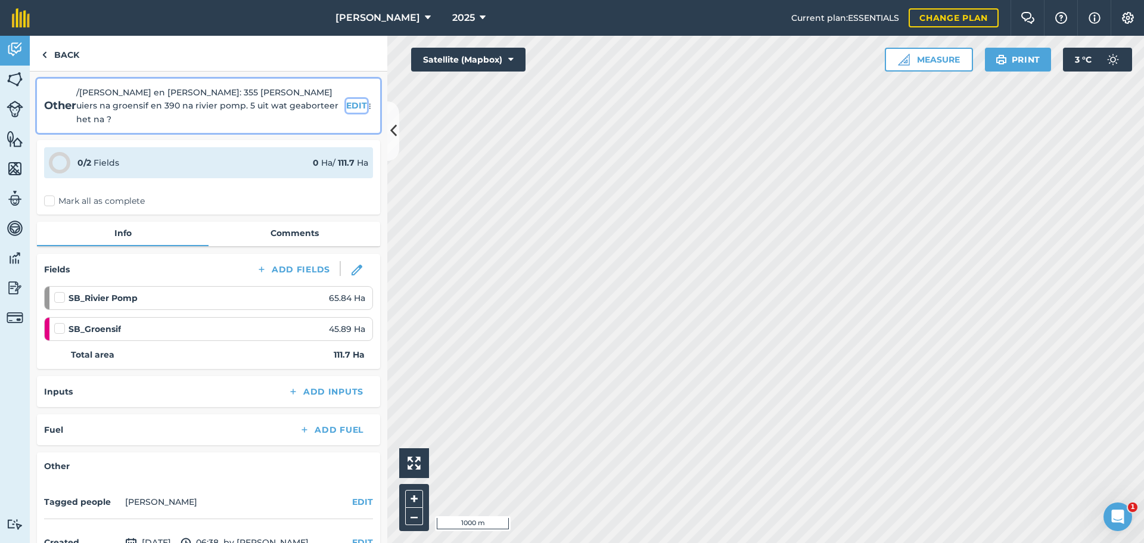
click at [346, 101] on button "EDIT" at bounding box center [356, 105] width 21 height 13
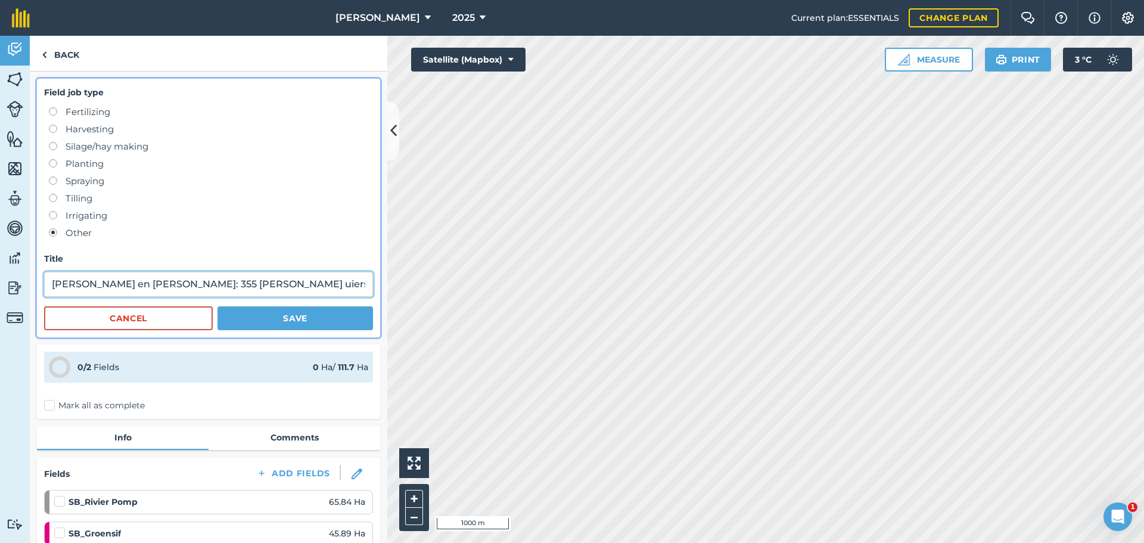
click at [326, 285] on input "[PERSON_NAME] en [PERSON_NAME]: 355 [PERSON_NAME] uiers na groensif en 390 na r…" at bounding box center [208, 284] width 329 height 25
click at [471, 287] on div "Activity Fields Livestock Features Maps Team Vehicles Data Reporting Billing Tu…" at bounding box center [572, 289] width 1144 height 507
click at [358, 285] on input "[PERSON_NAME] en [PERSON_NAME]: 355 [PERSON_NAME] uiers na groensif en 390 na r…" at bounding box center [208, 284] width 329 height 25
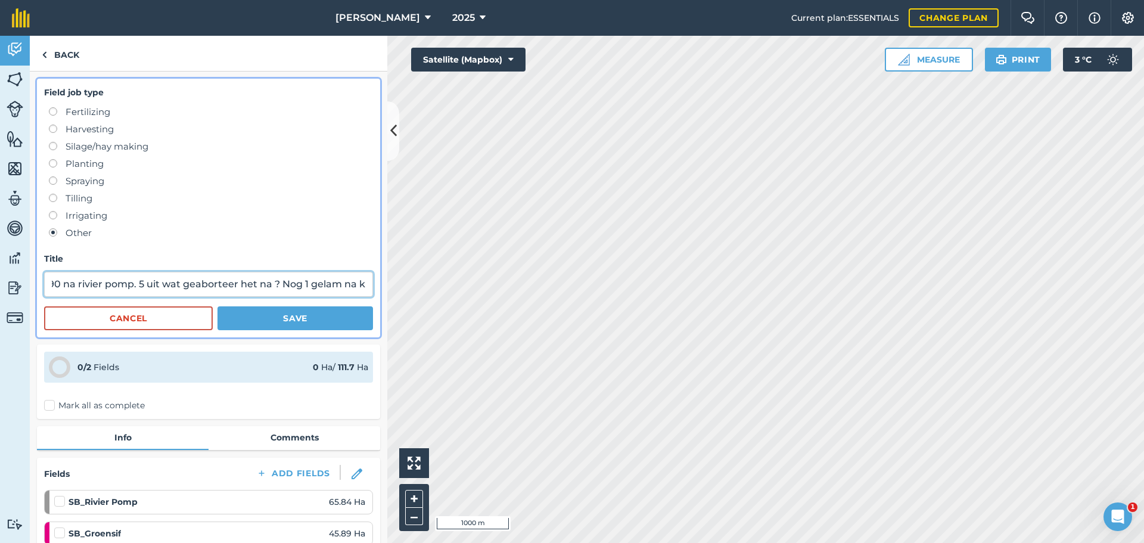
type input "[PERSON_NAME] en [PERSON_NAME]: 355 [PERSON_NAME] uiers na groensif en 390 na r…"
click at [305, 313] on button "Save" at bounding box center [296, 318] width 156 height 24
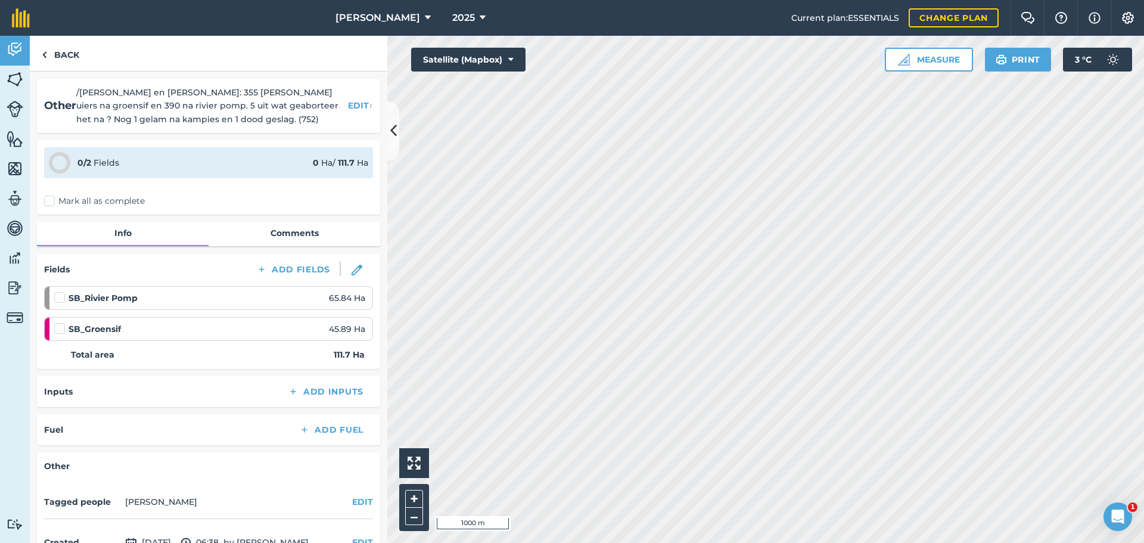
click at [51, 195] on label "Mark all as complete" at bounding box center [94, 201] width 101 height 13
click at [51, 195] on input "Mark all as complete" at bounding box center [48, 199] width 8 height 8
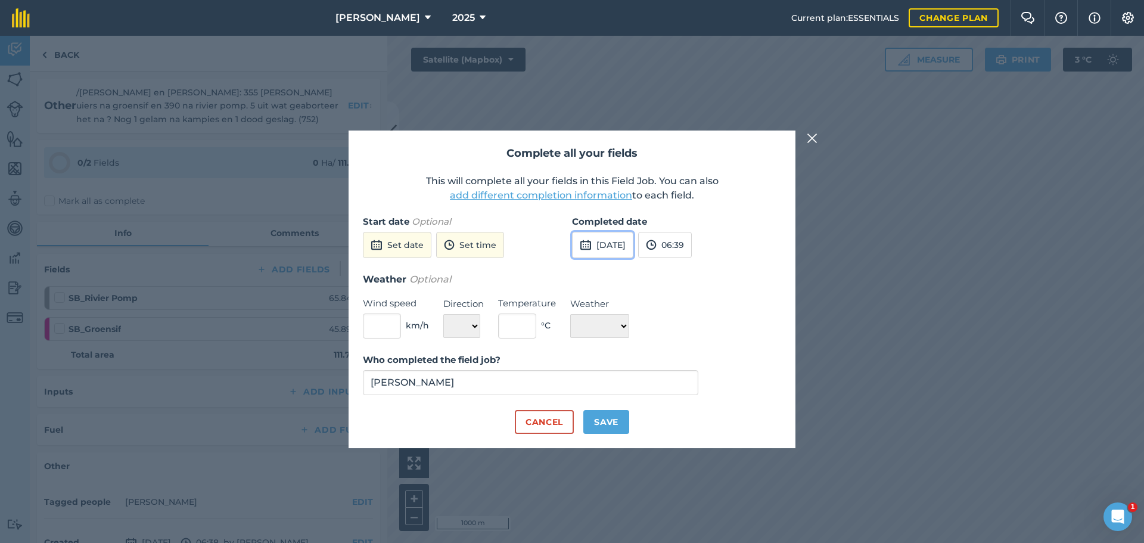
click at [623, 245] on button "[DATE]" at bounding box center [602, 245] width 61 height 26
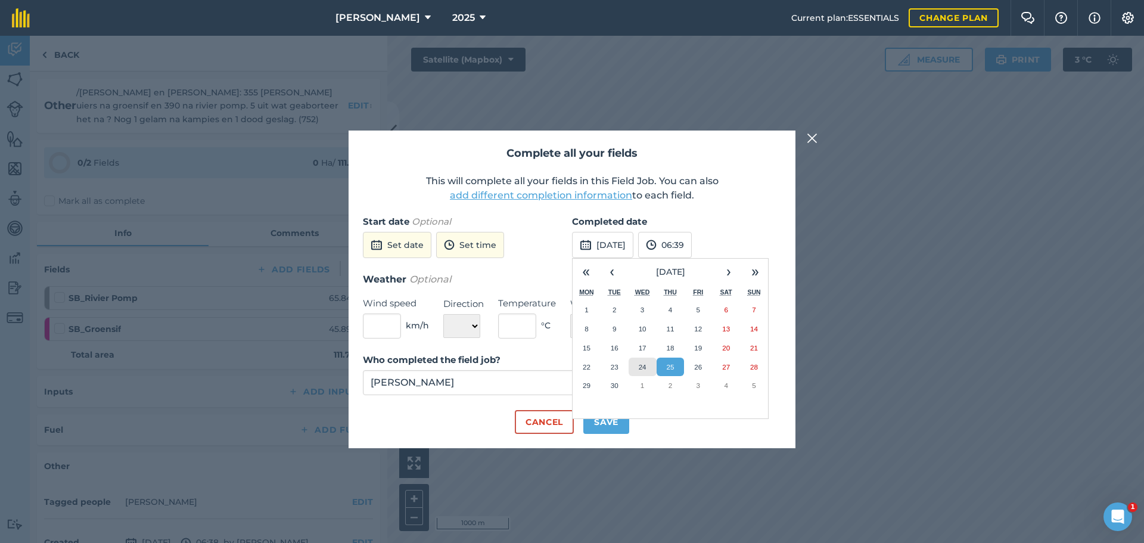
click at [646, 363] on abbr "24" at bounding box center [643, 367] width 8 height 8
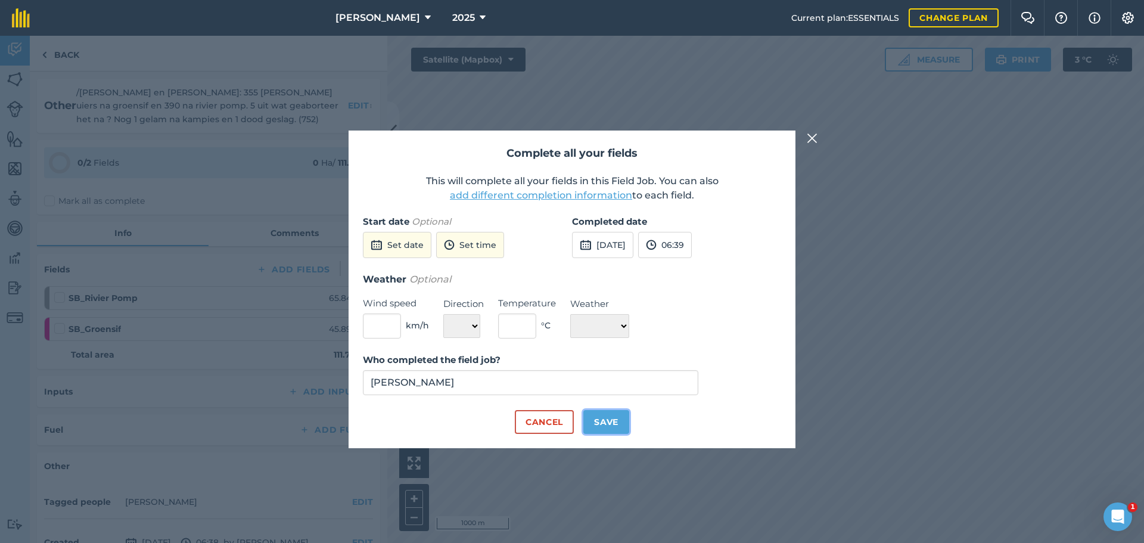
click at [618, 433] on button "Save" at bounding box center [606, 422] width 46 height 24
checkbox input "true"
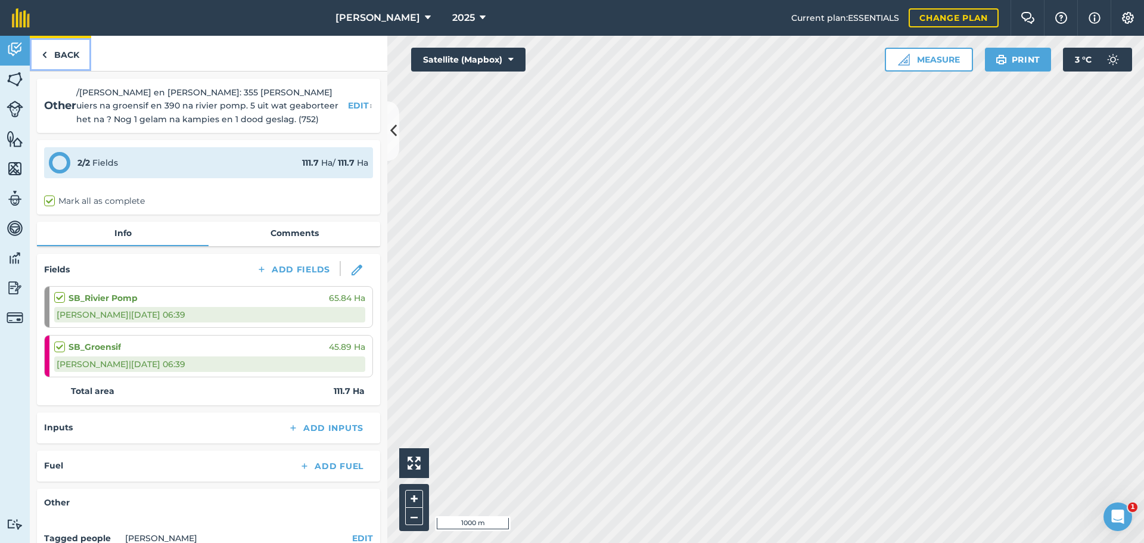
click at [52, 54] on link "Back" at bounding box center [60, 53] width 61 height 35
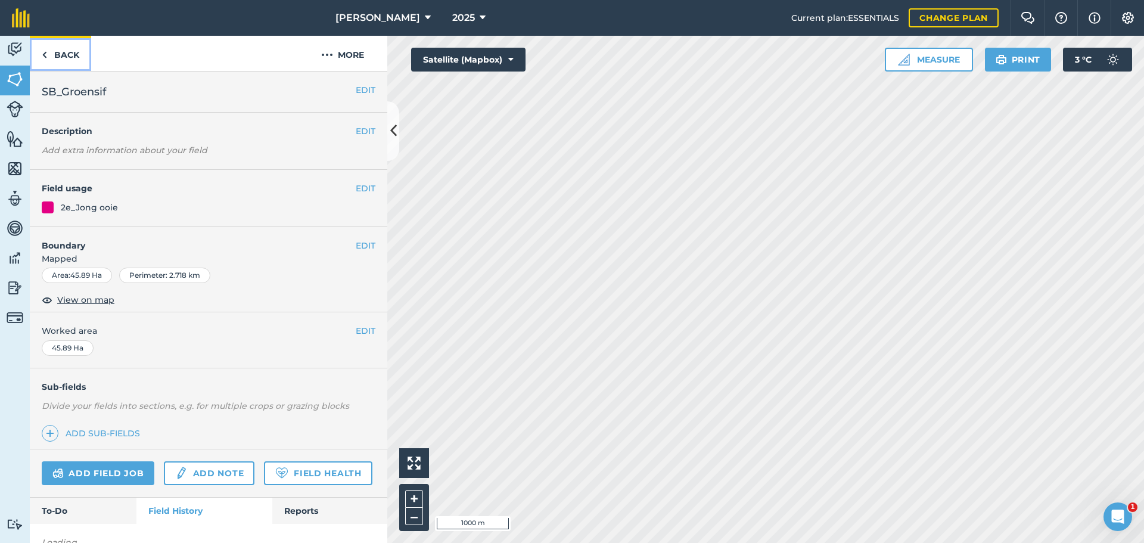
click at [56, 53] on link "Back" at bounding box center [60, 53] width 61 height 35
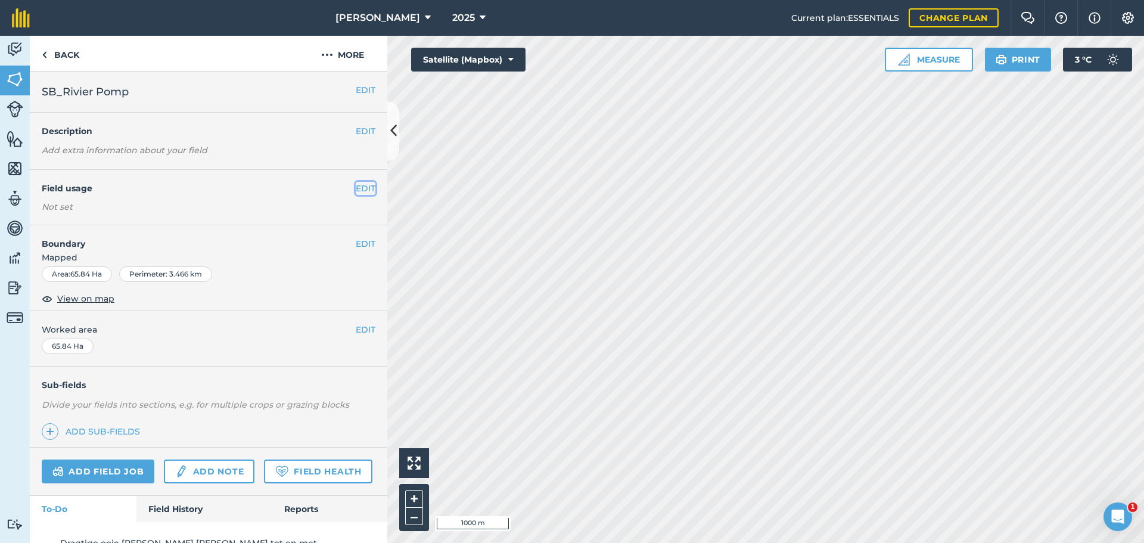
click at [361, 193] on button "EDIT" at bounding box center [366, 188] width 20 height 13
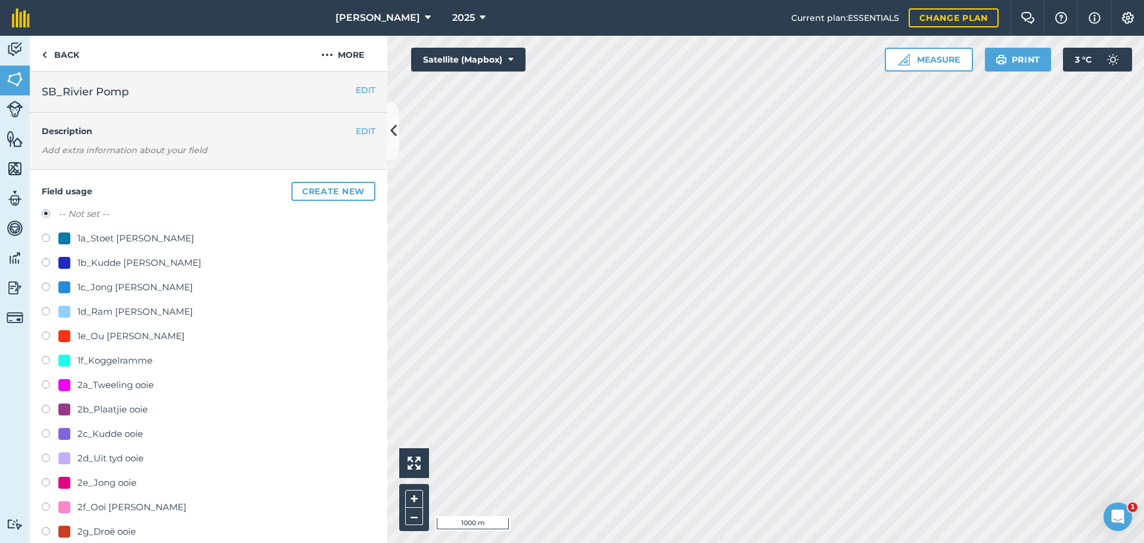
click at [54, 484] on label at bounding box center [50, 484] width 17 height 12
radio input "true"
radio input "false"
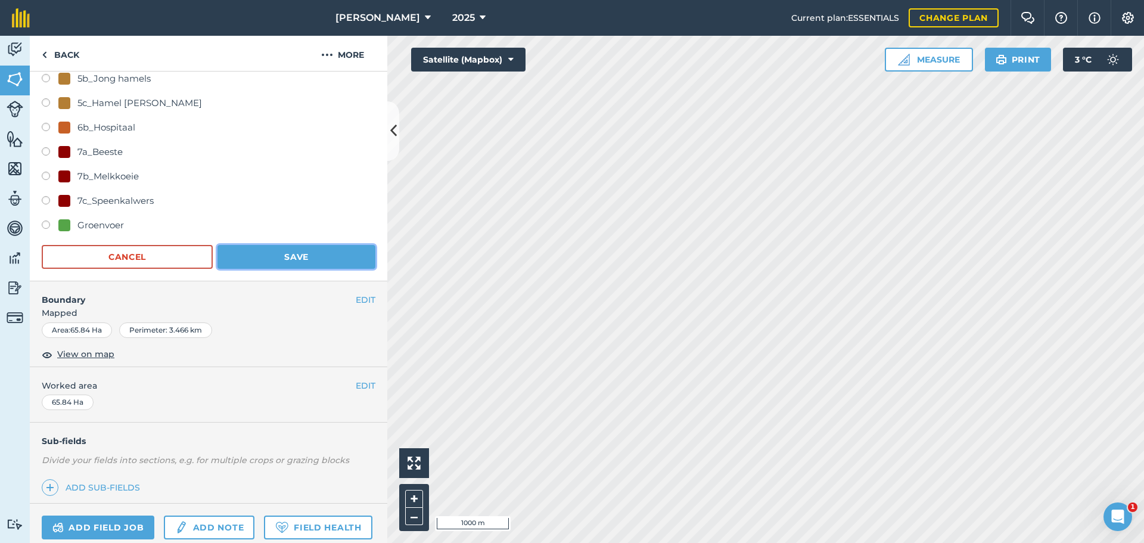
scroll to position [698, 0]
click at [275, 258] on button "Save" at bounding box center [297, 256] width 158 height 24
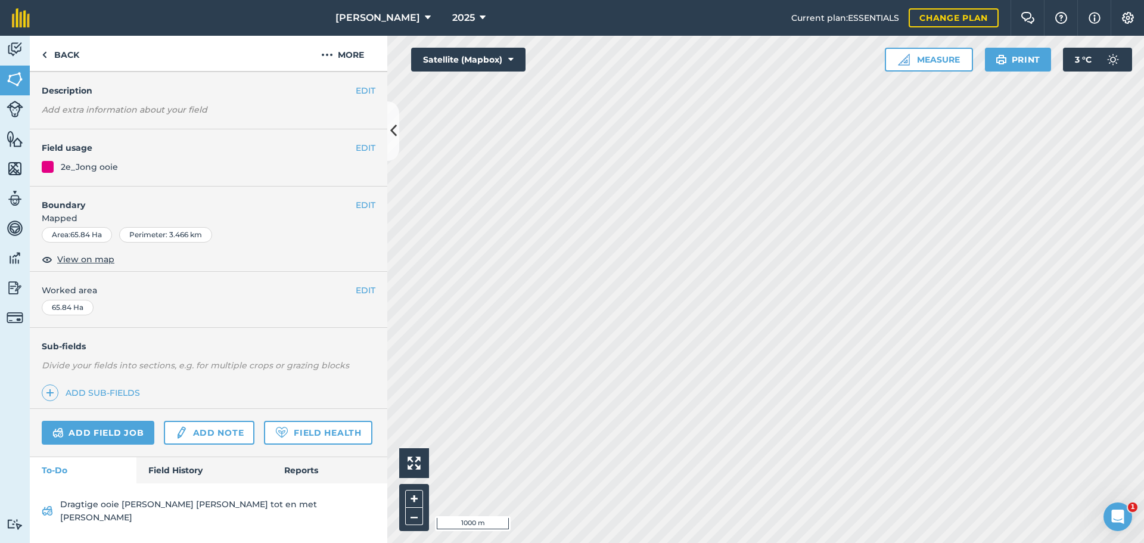
scroll to position [62, 0]
click at [35, 50] on link "Back" at bounding box center [60, 53] width 61 height 35
click at [53, 53] on link "Back" at bounding box center [60, 53] width 61 height 35
